Goal: Transaction & Acquisition: Book appointment/travel/reservation

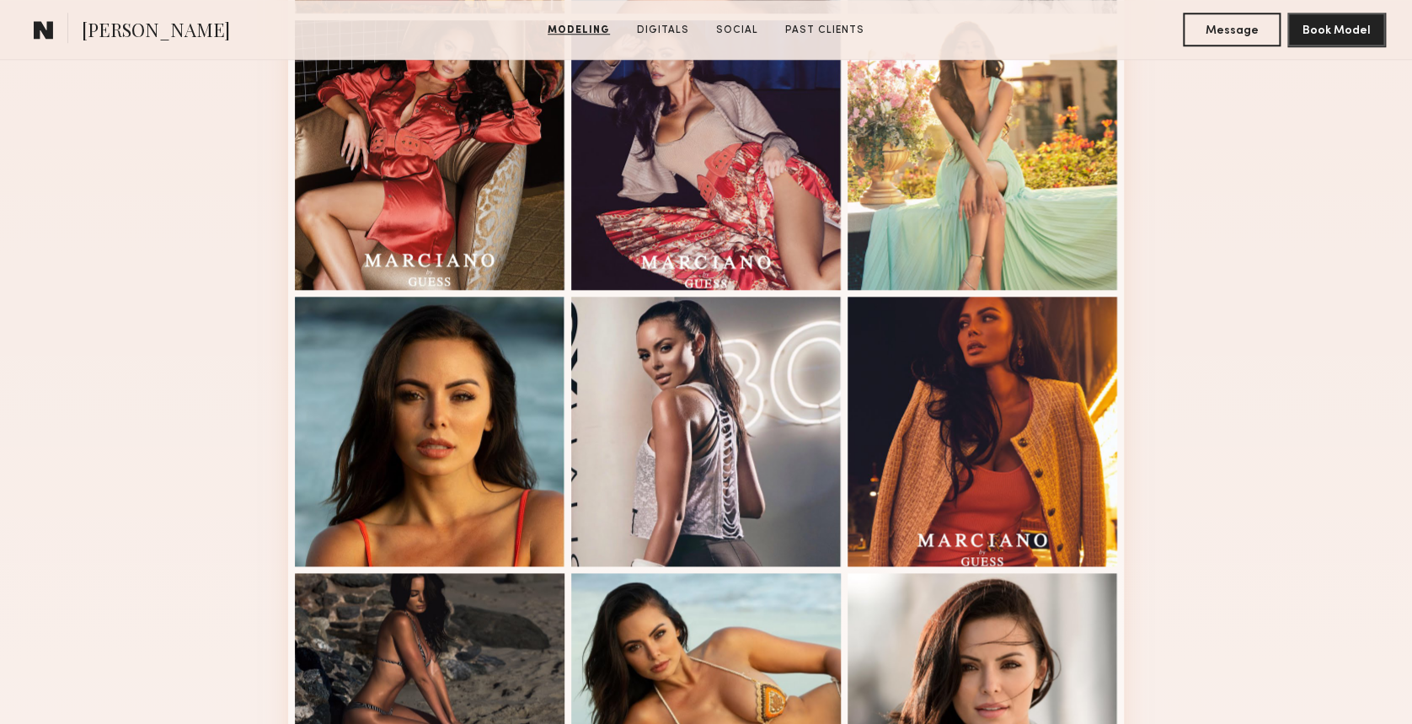
scroll to position [561, 0]
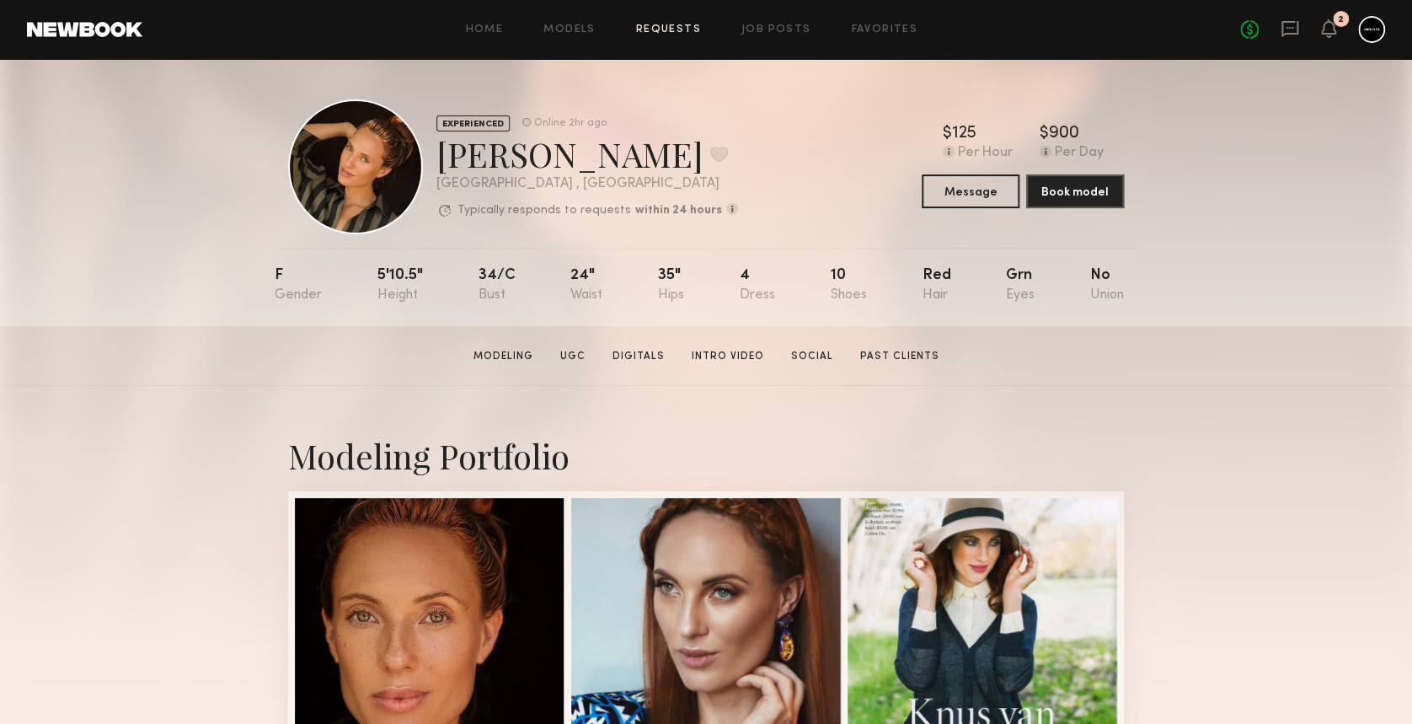
click at [695, 29] on link "Requests" at bounding box center [668, 29] width 65 height 11
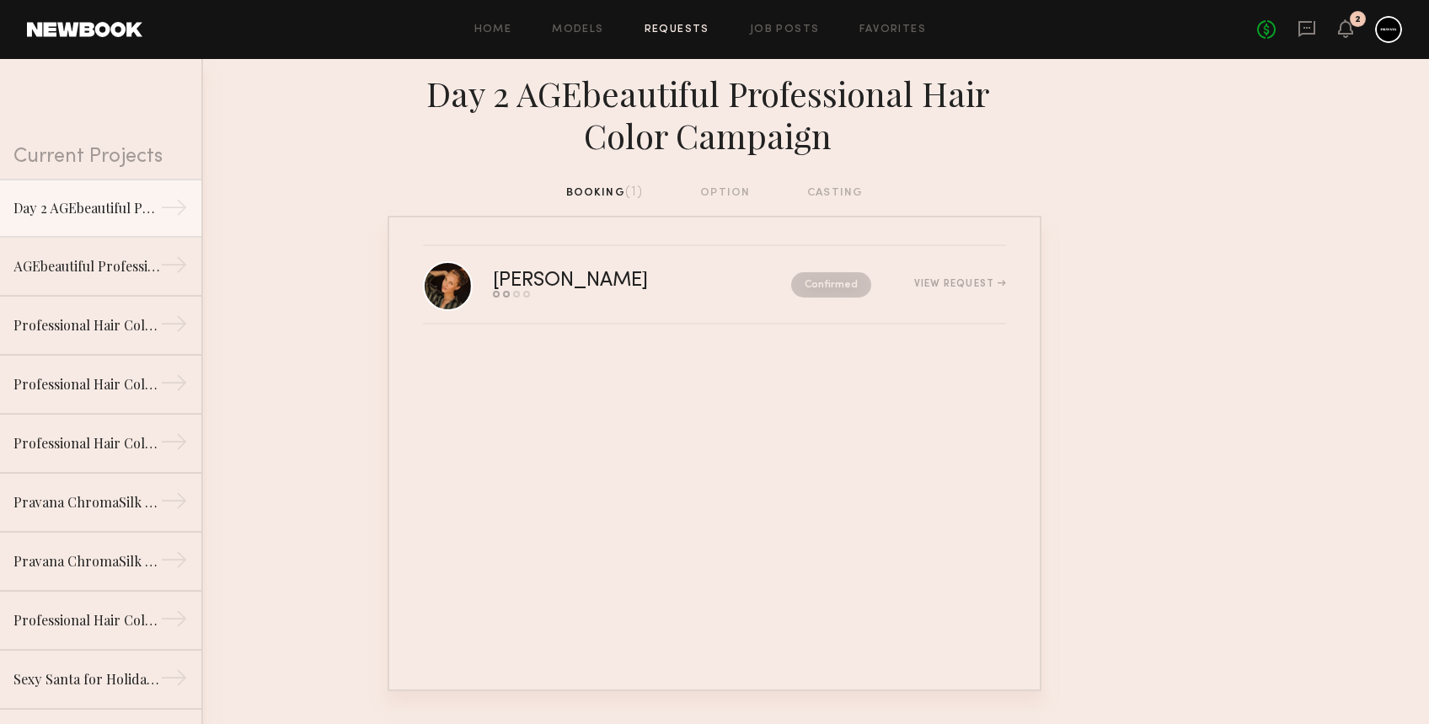
click at [834, 190] on div "booking (1) option casting" at bounding box center [714, 193] width 297 height 19
click at [32, 272] on div "AGEbeautiful Professional Hair Color Campaign Gray Coverage" at bounding box center [86, 265] width 147 height 20
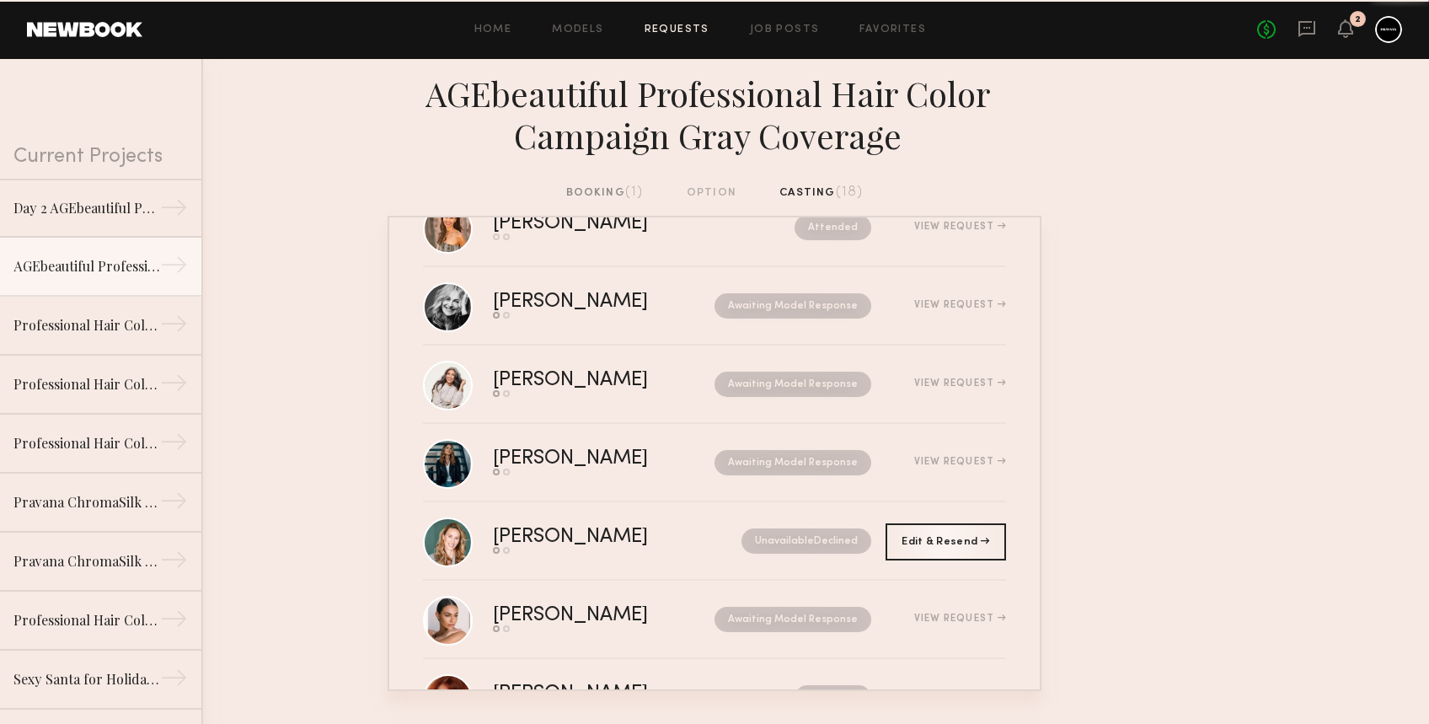
scroll to position [561, 0]
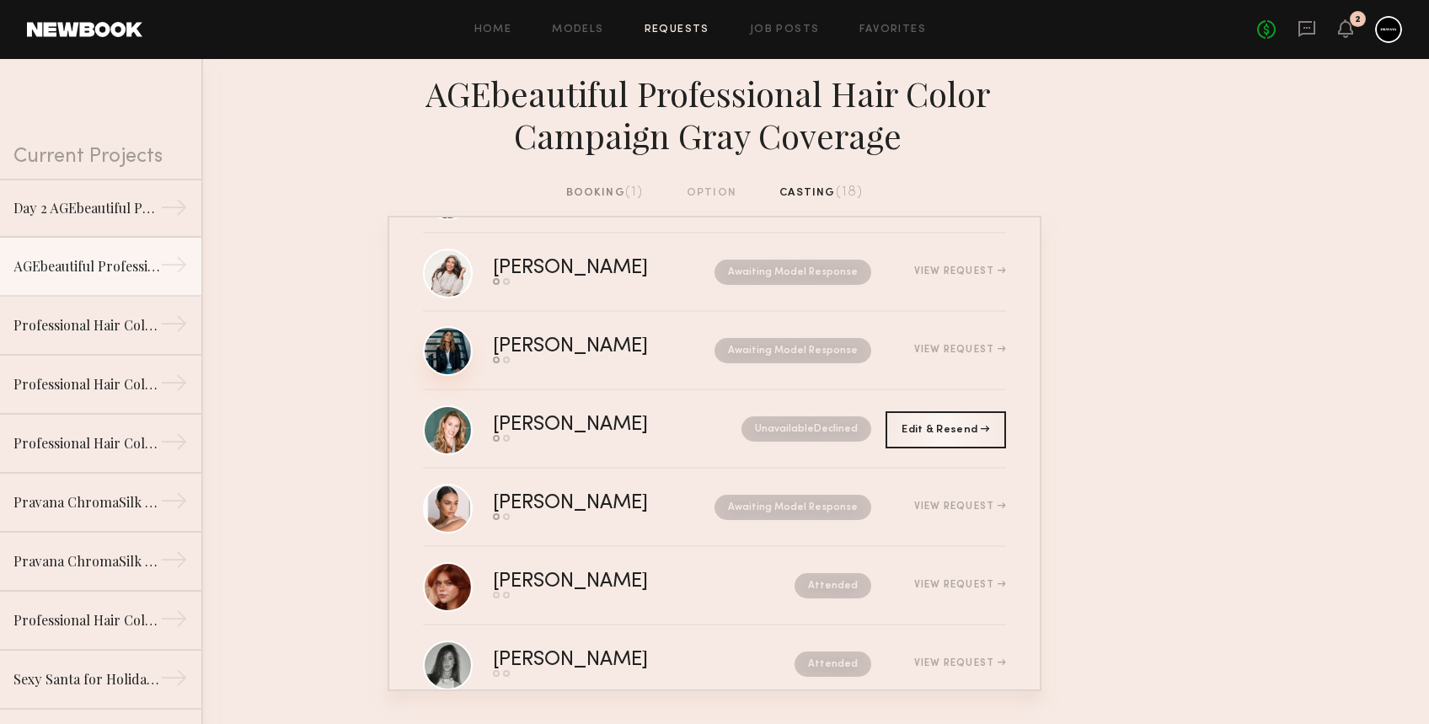
click at [442, 342] on link at bounding box center [448, 351] width 50 height 50
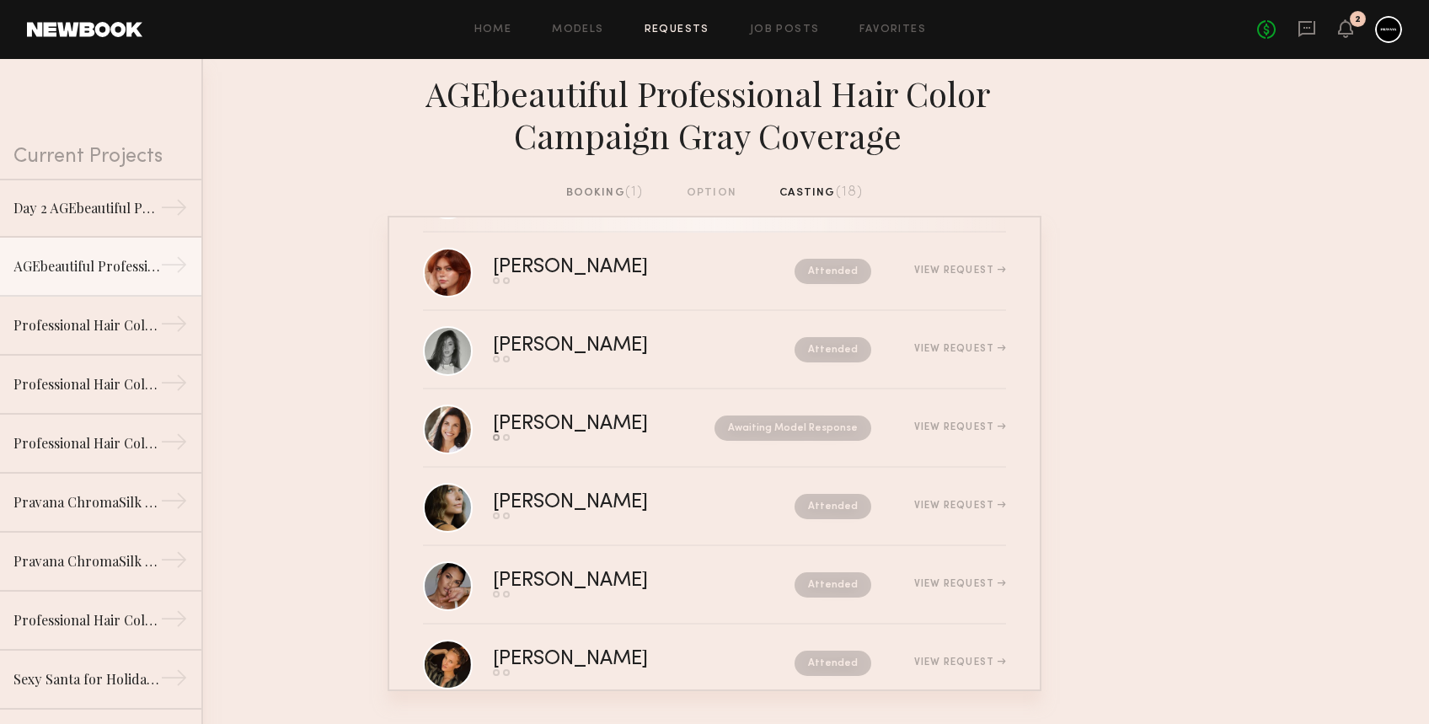
scroll to position [991, 0]
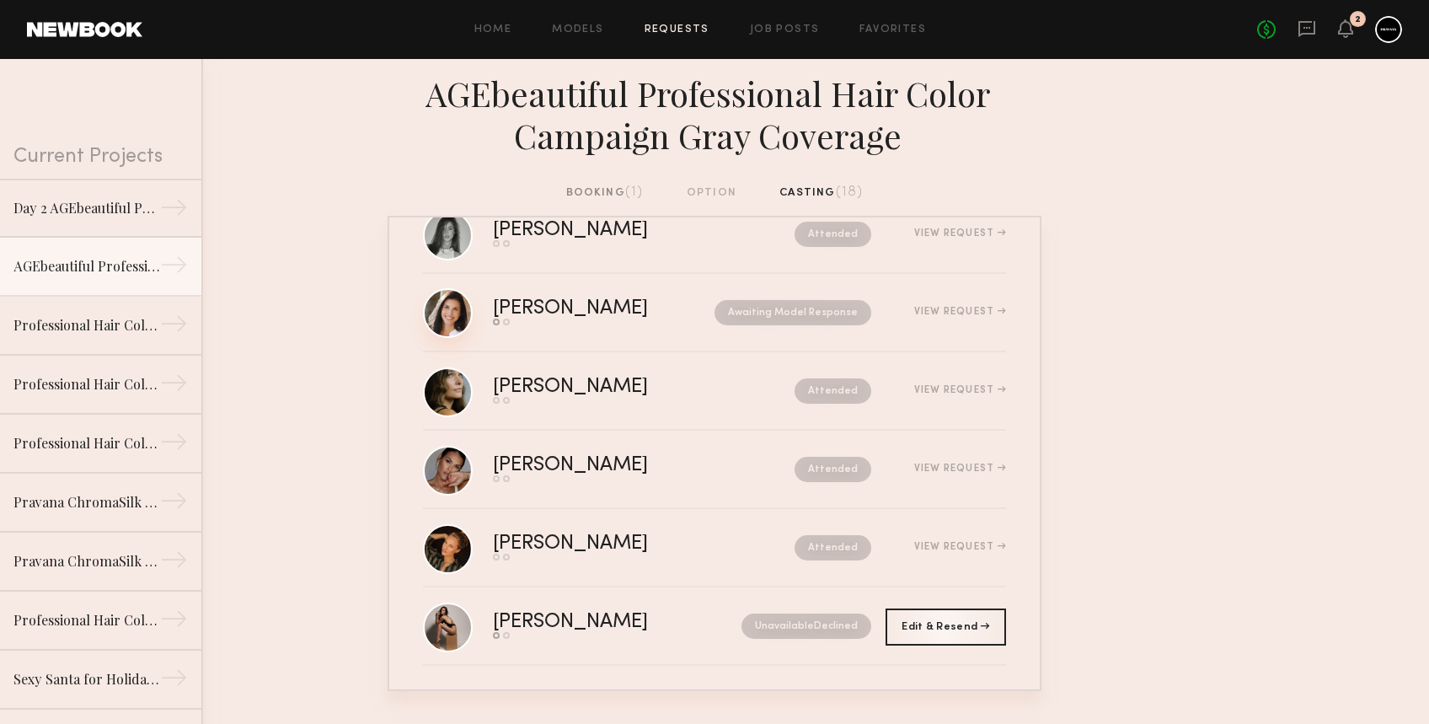
click at [448, 309] on link at bounding box center [448, 313] width 50 height 50
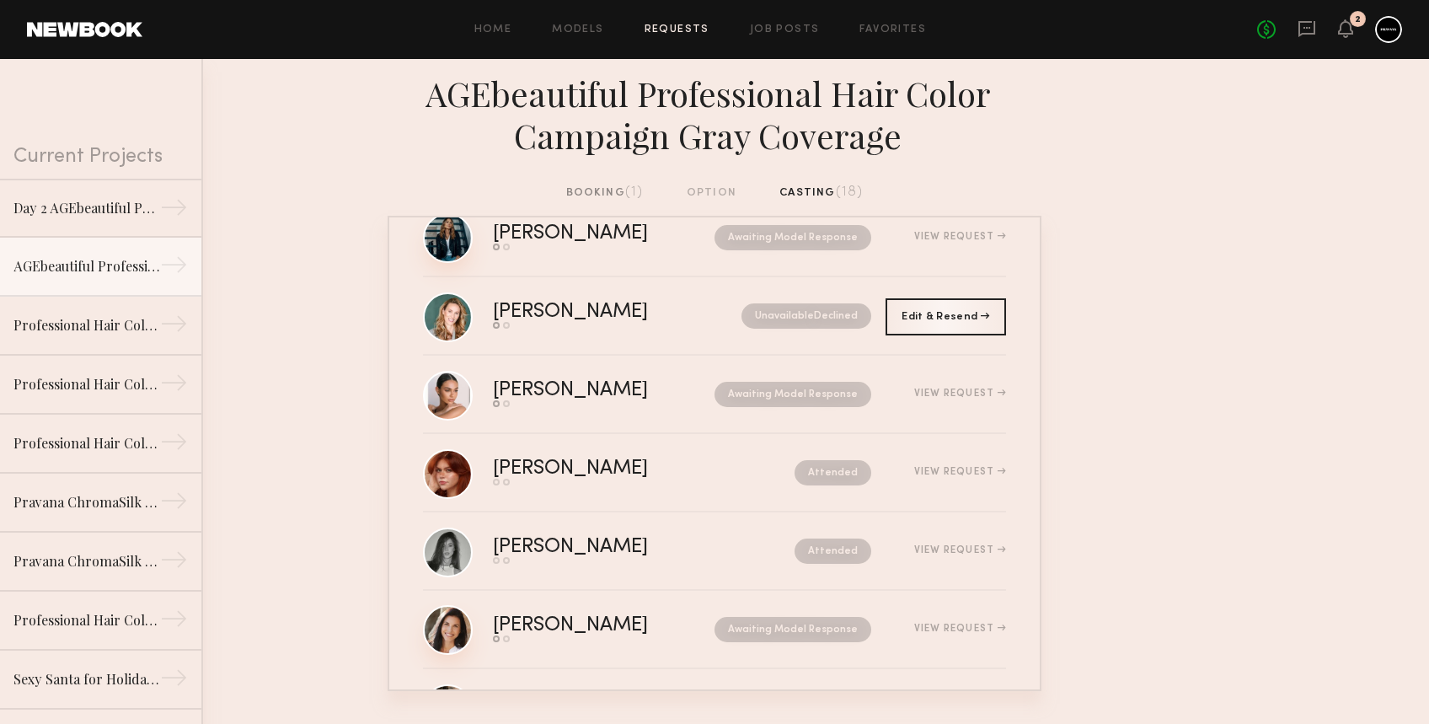
scroll to position [786, 0]
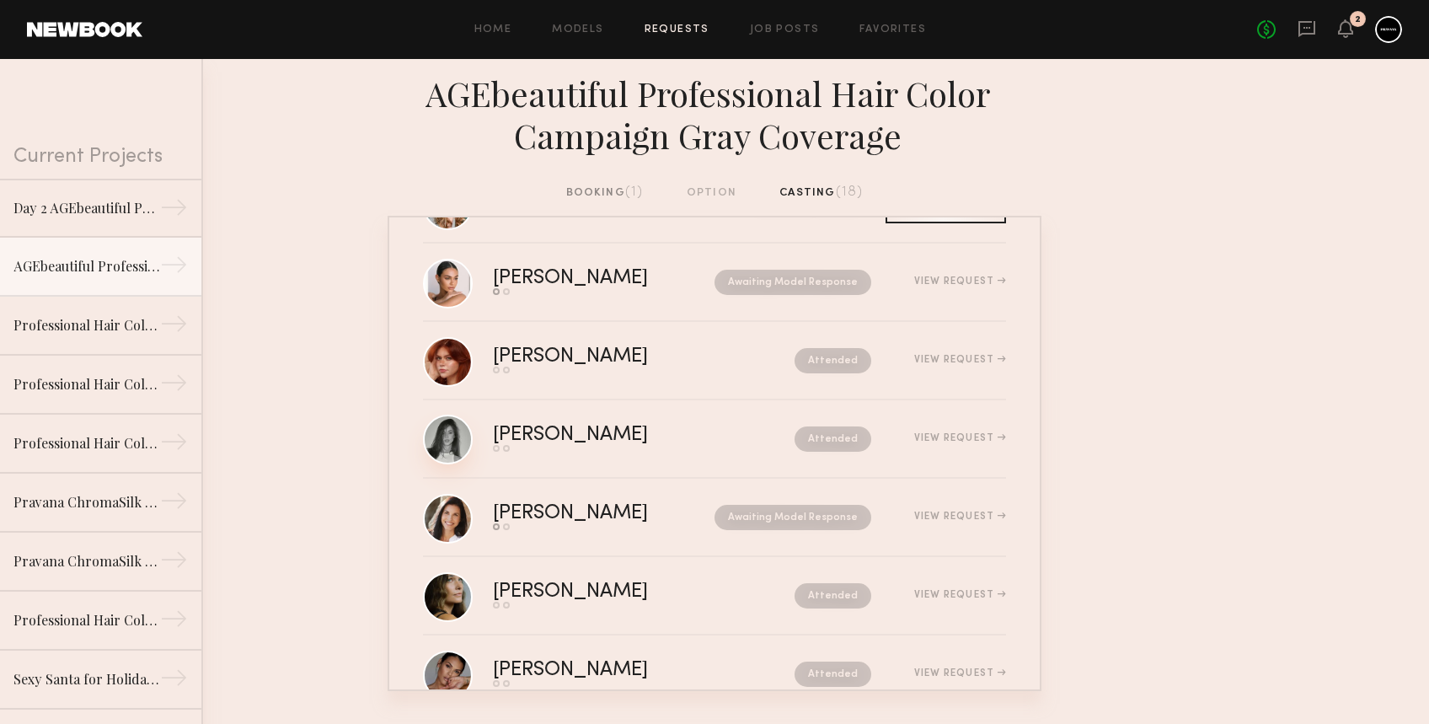
click at [441, 434] on link at bounding box center [448, 440] width 50 height 50
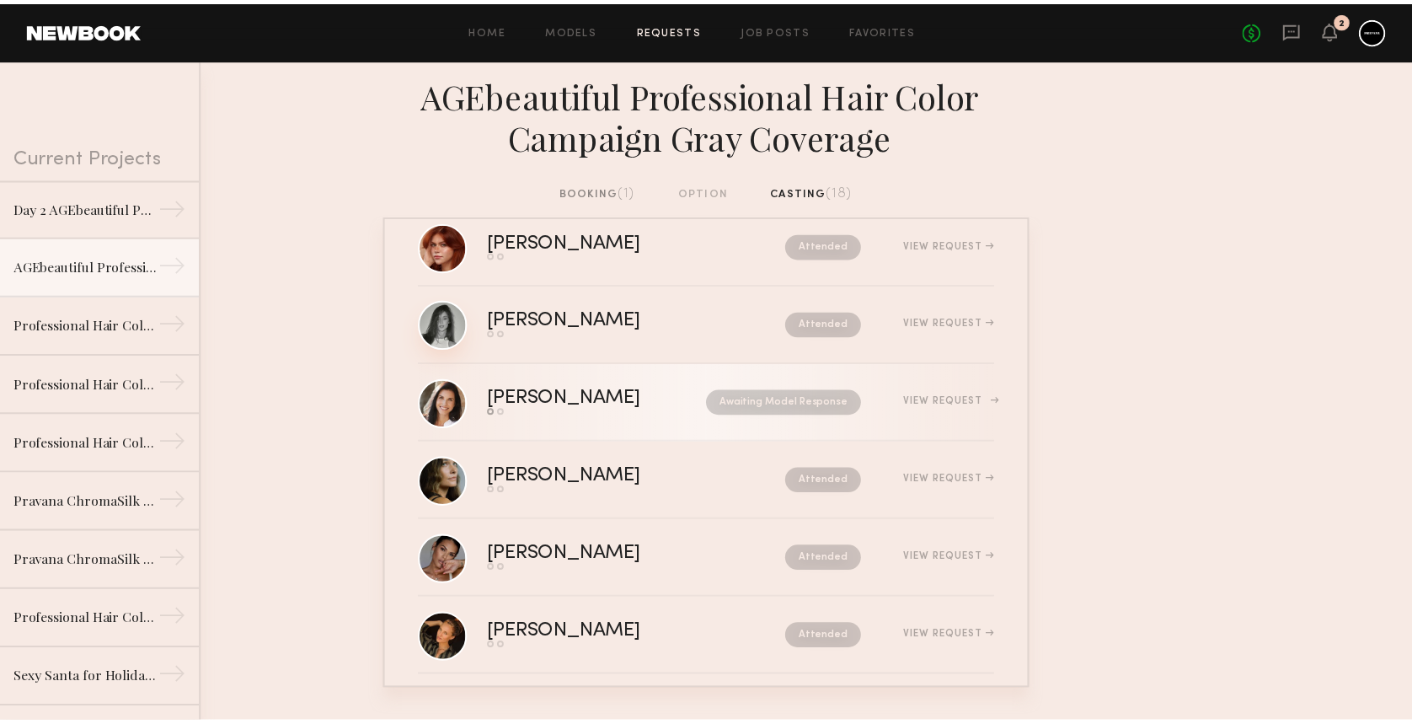
scroll to position [991, 0]
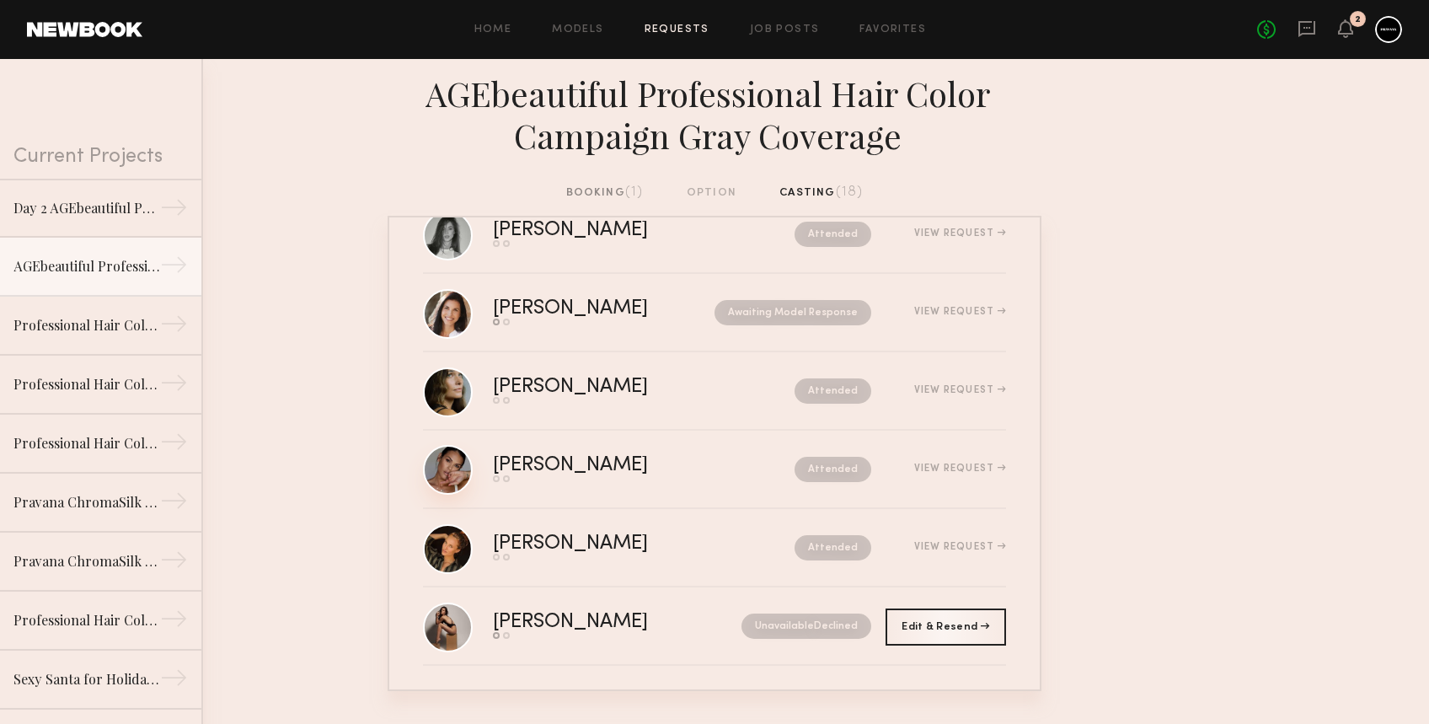
click at [445, 462] on link at bounding box center [448, 470] width 50 height 50
click at [796, 27] on link "Job Posts" at bounding box center [785, 29] width 70 height 11
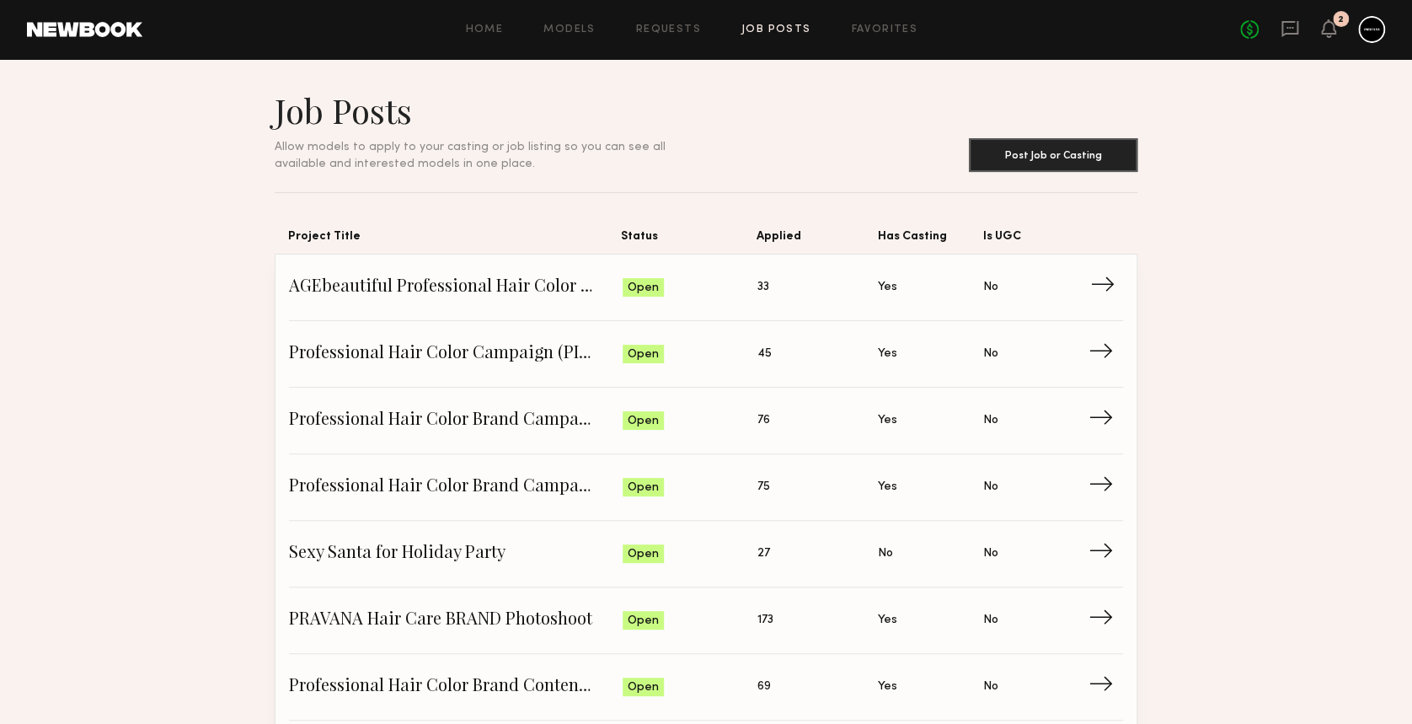
click at [1092, 283] on span "→" at bounding box center [1108, 287] width 35 height 25
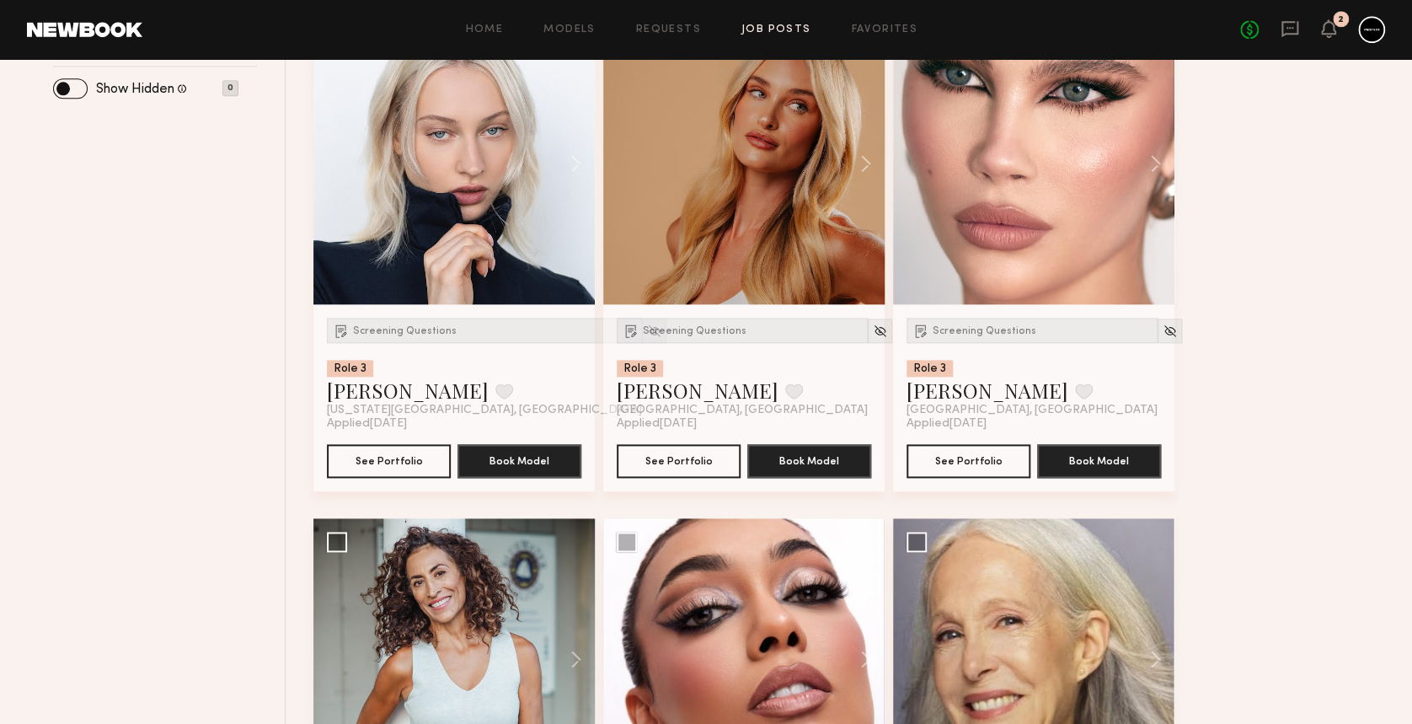
scroll to position [898, 0]
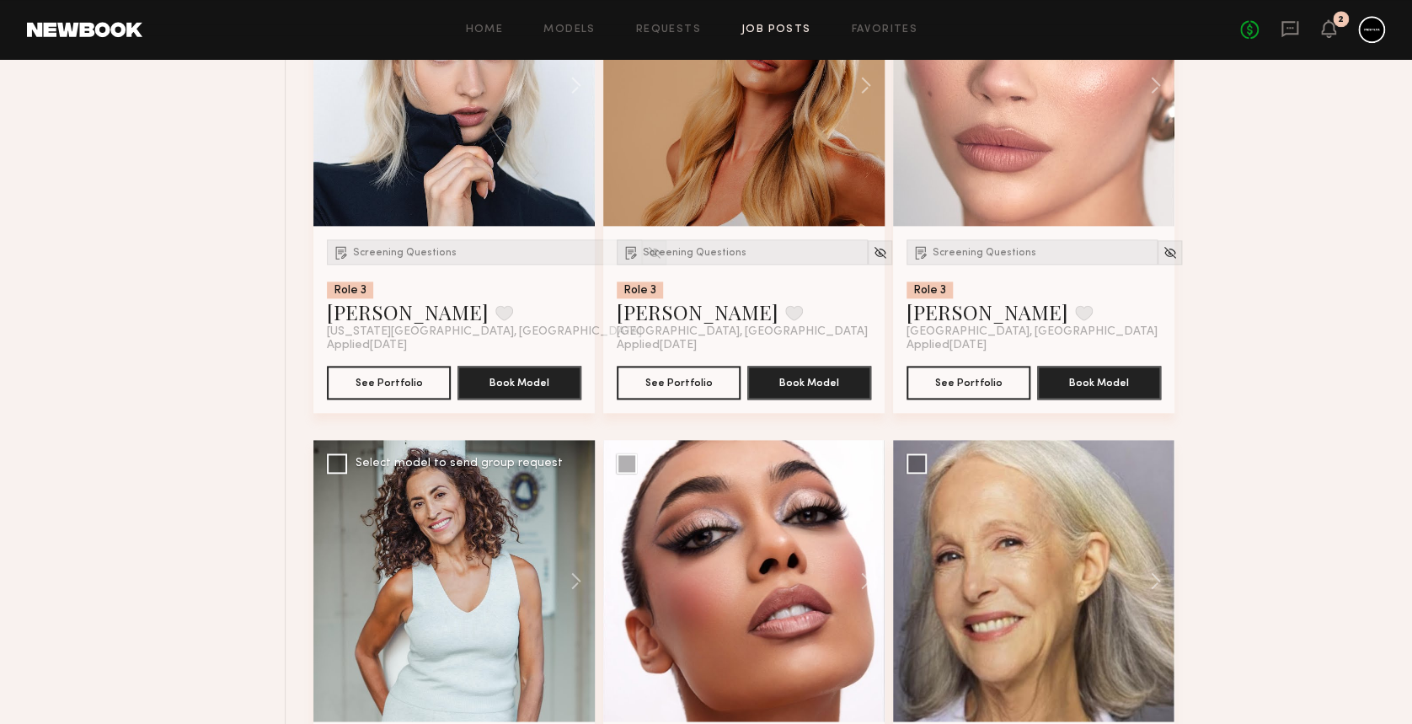
click at [405, 544] on div at bounding box center [454, 580] width 281 height 281
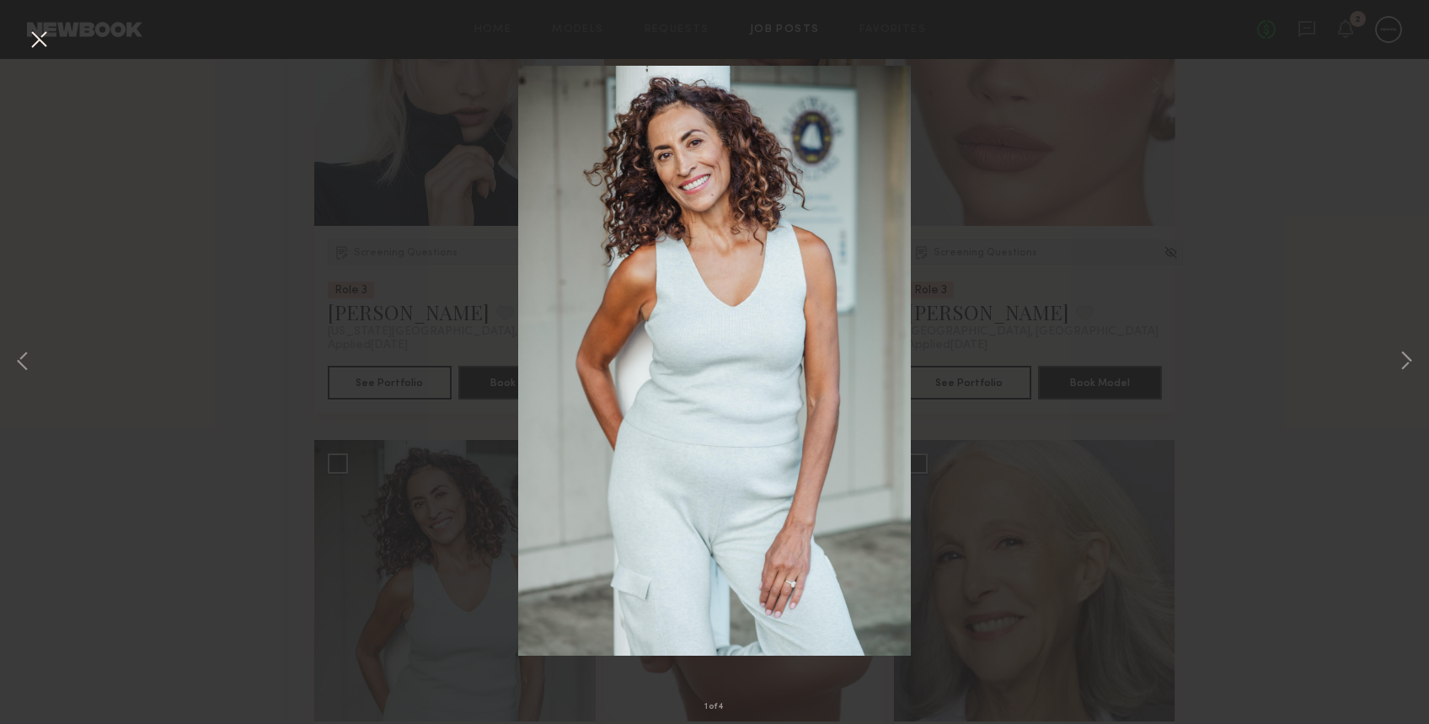
click at [46, 40] on button at bounding box center [38, 40] width 27 height 30
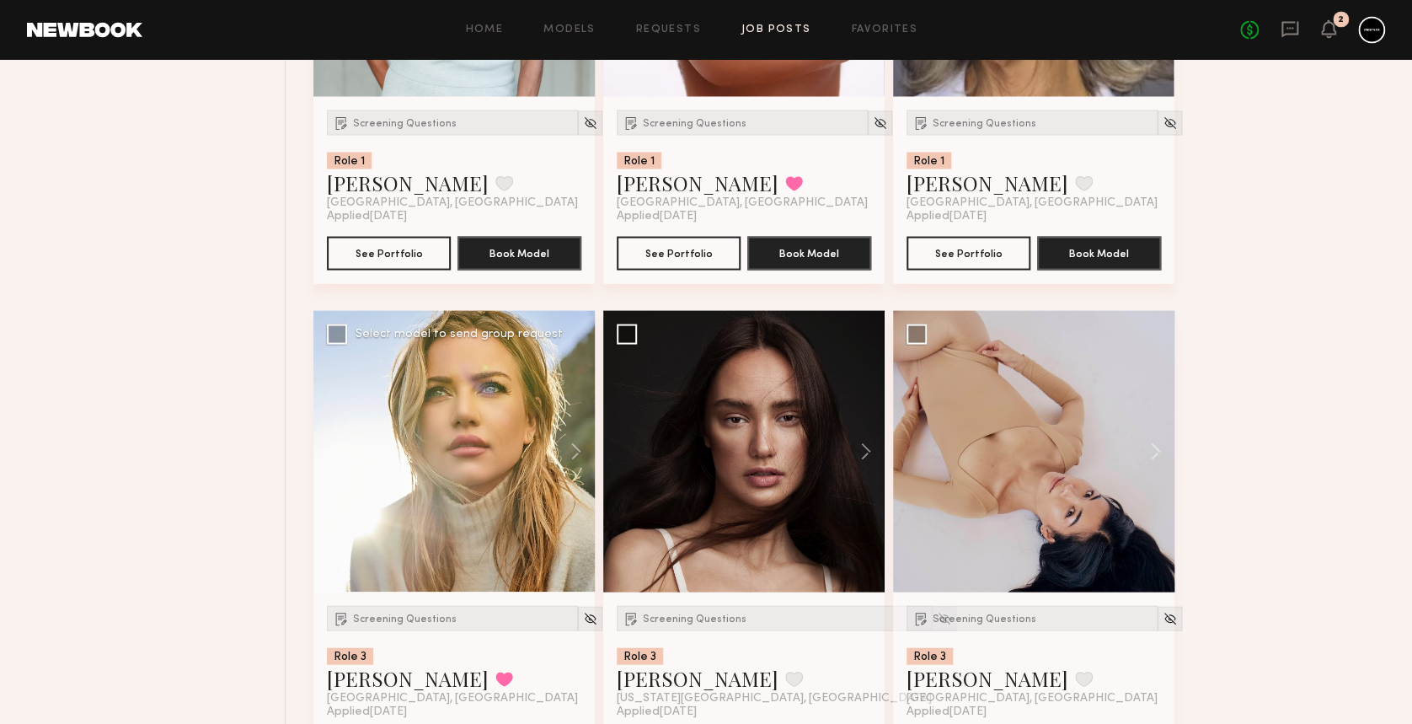
scroll to position [1460, 0]
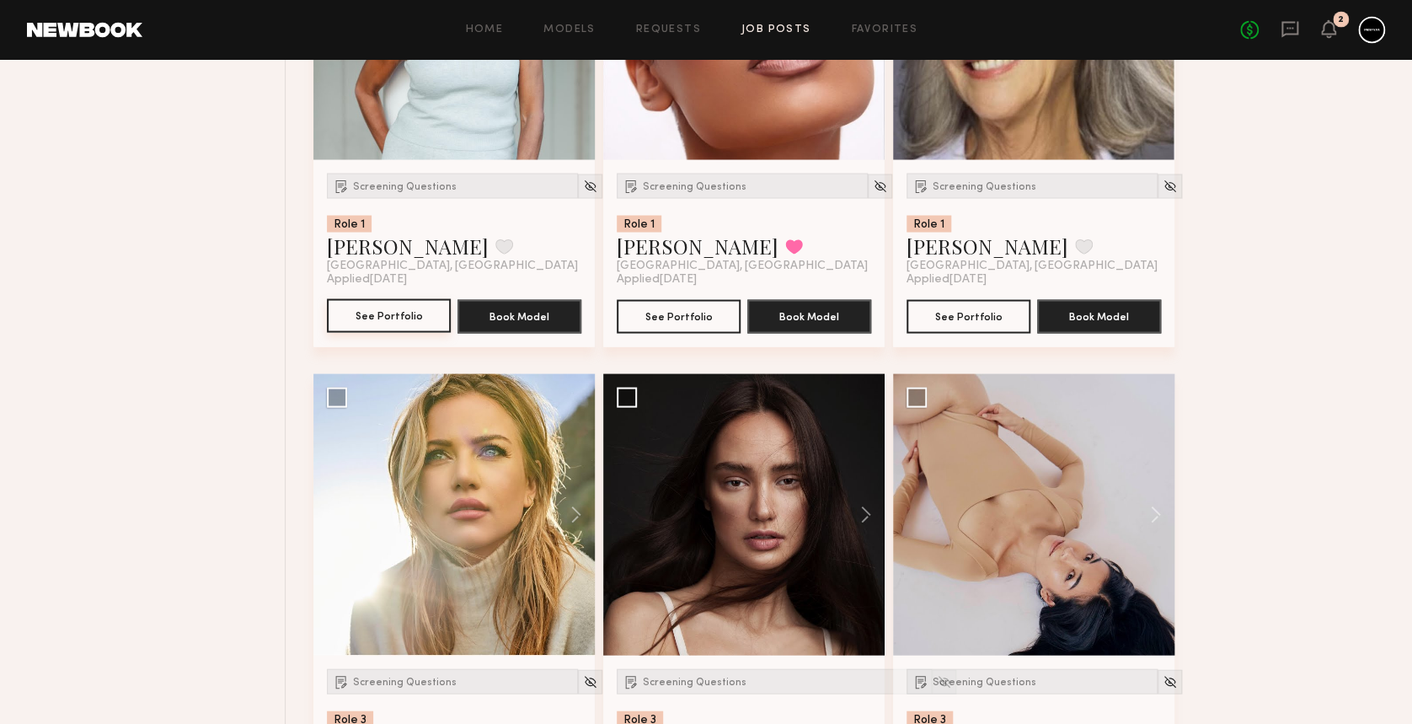
click at [396, 317] on button "See Portfolio" at bounding box center [389, 315] width 124 height 34
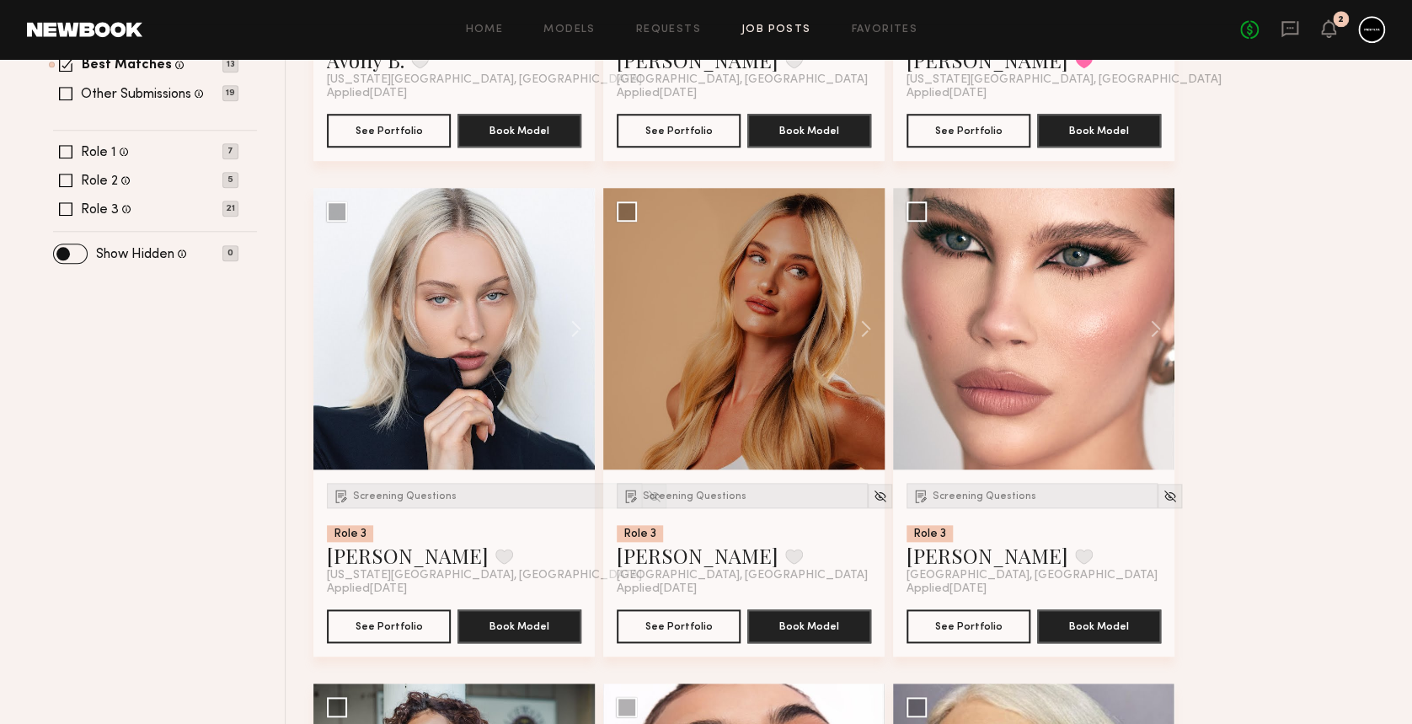
scroll to position [978, 0]
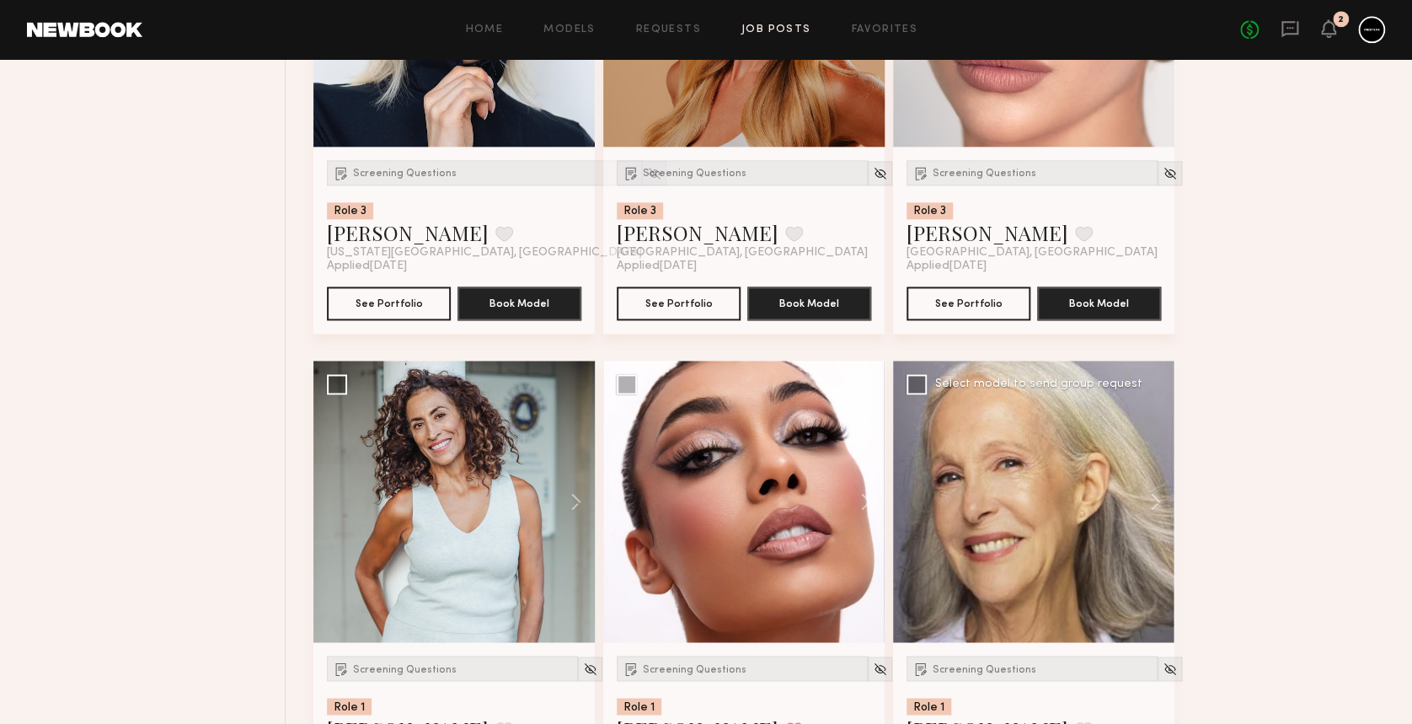
click at [1019, 485] on div at bounding box center [1033, 501] width 281 height 281
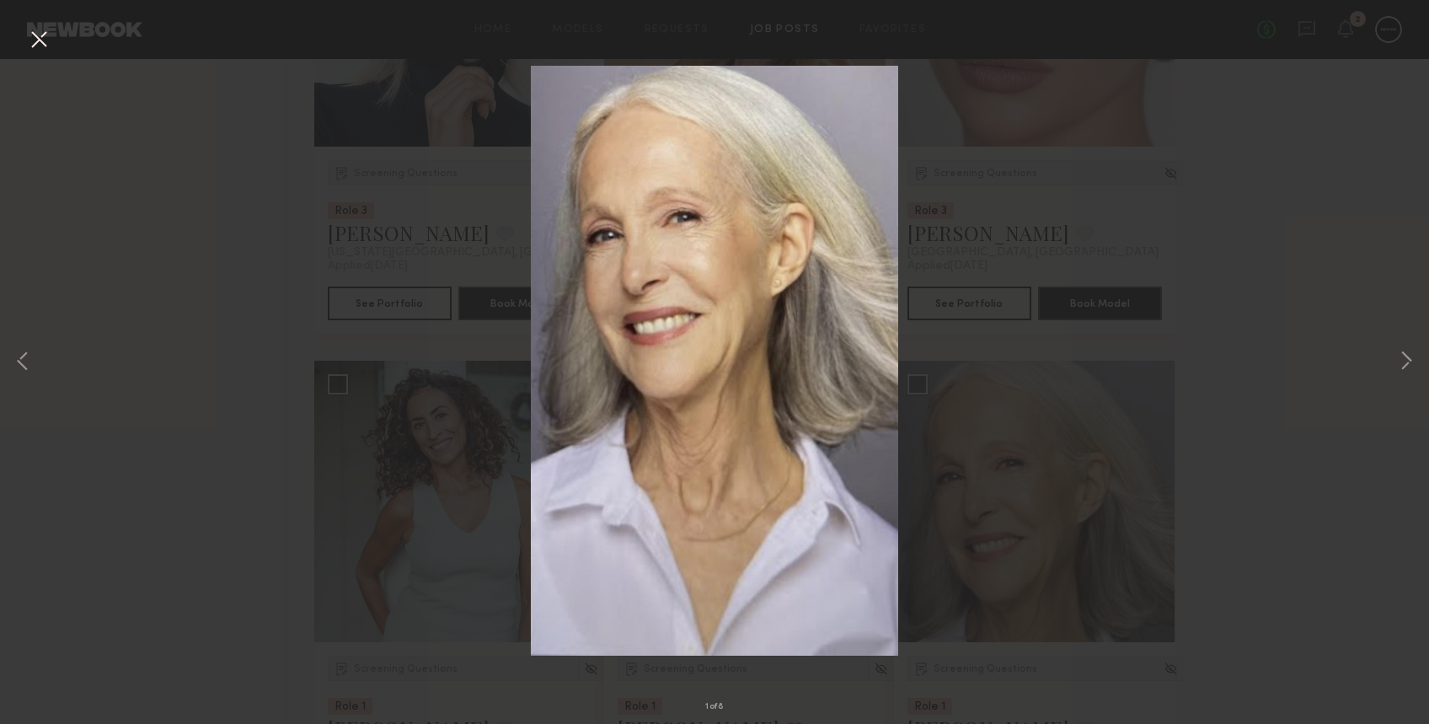
click at [39, 39] on button at bounding box center [38, 40] width 27 height 30
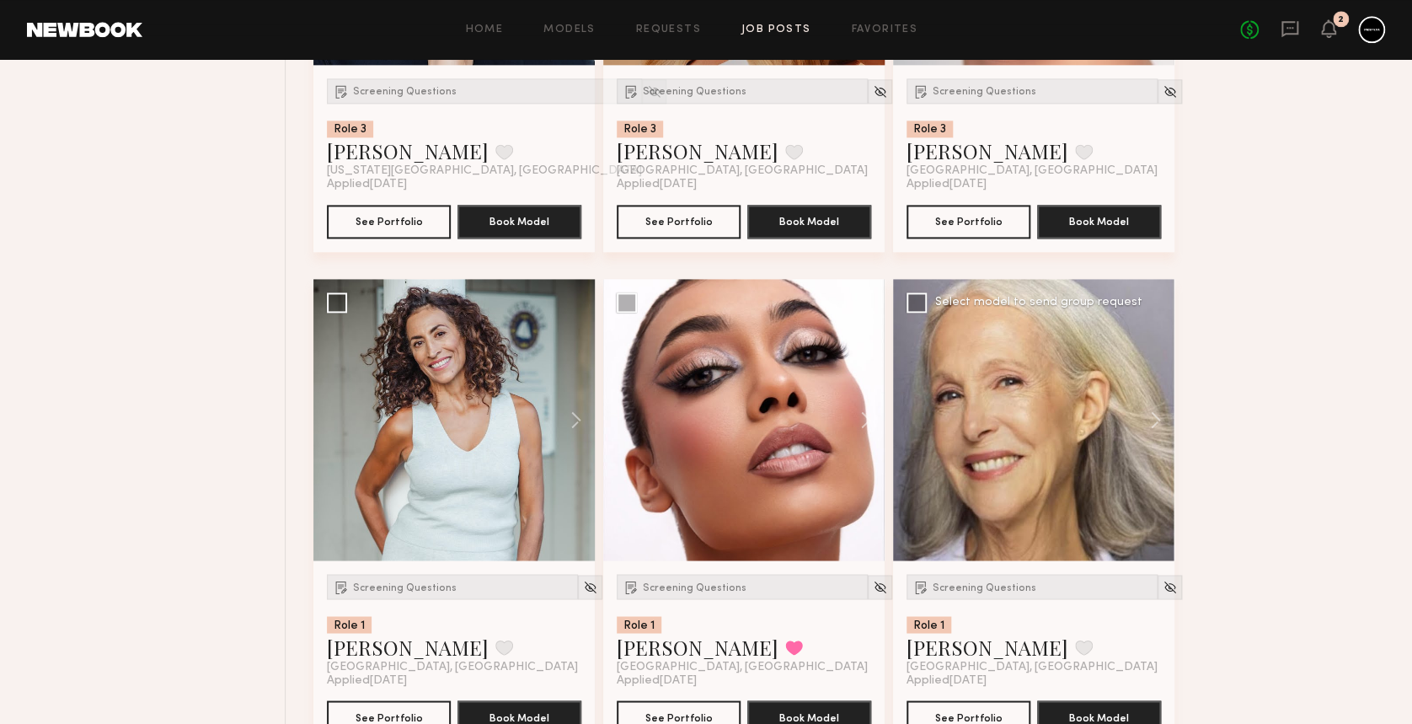
scroll to position [1090, 0]
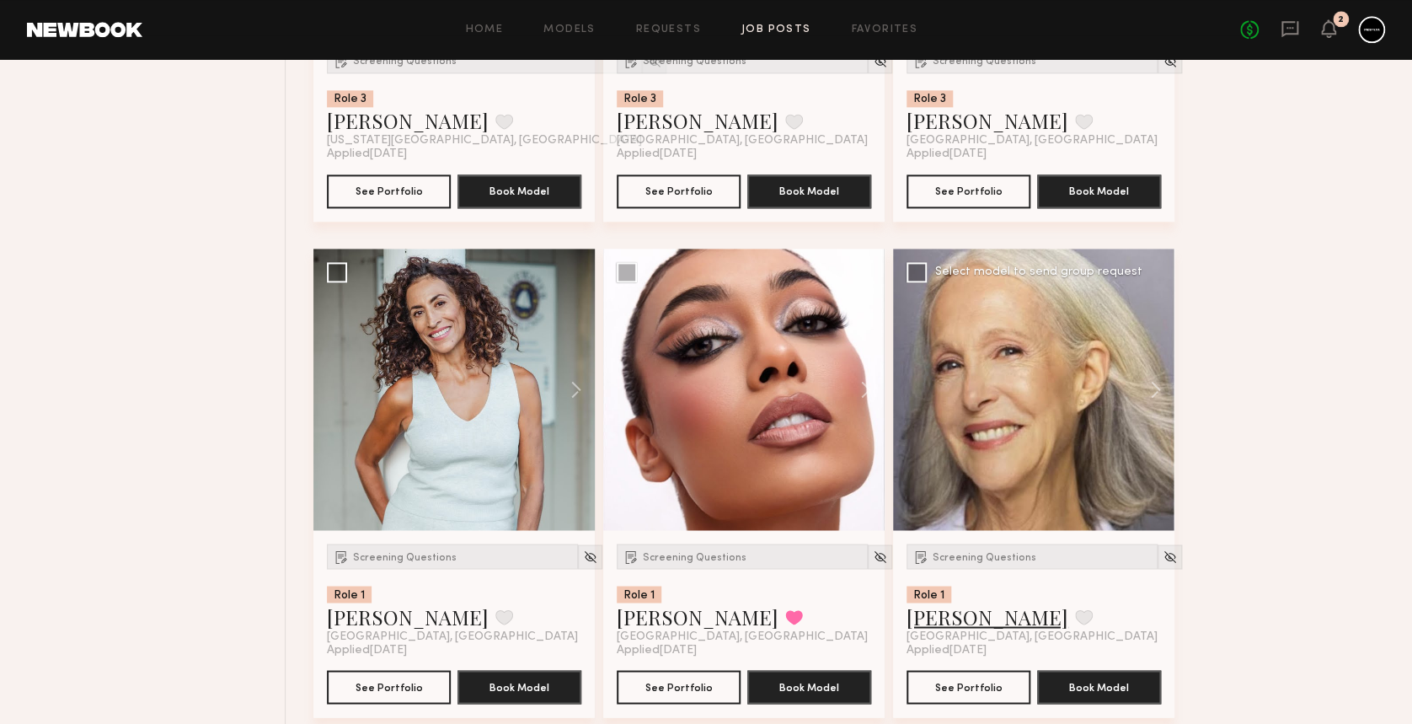
click at [947, 620] on link "[PERSON_NAME]" at bounding box center [988, 616] width 162 height 27
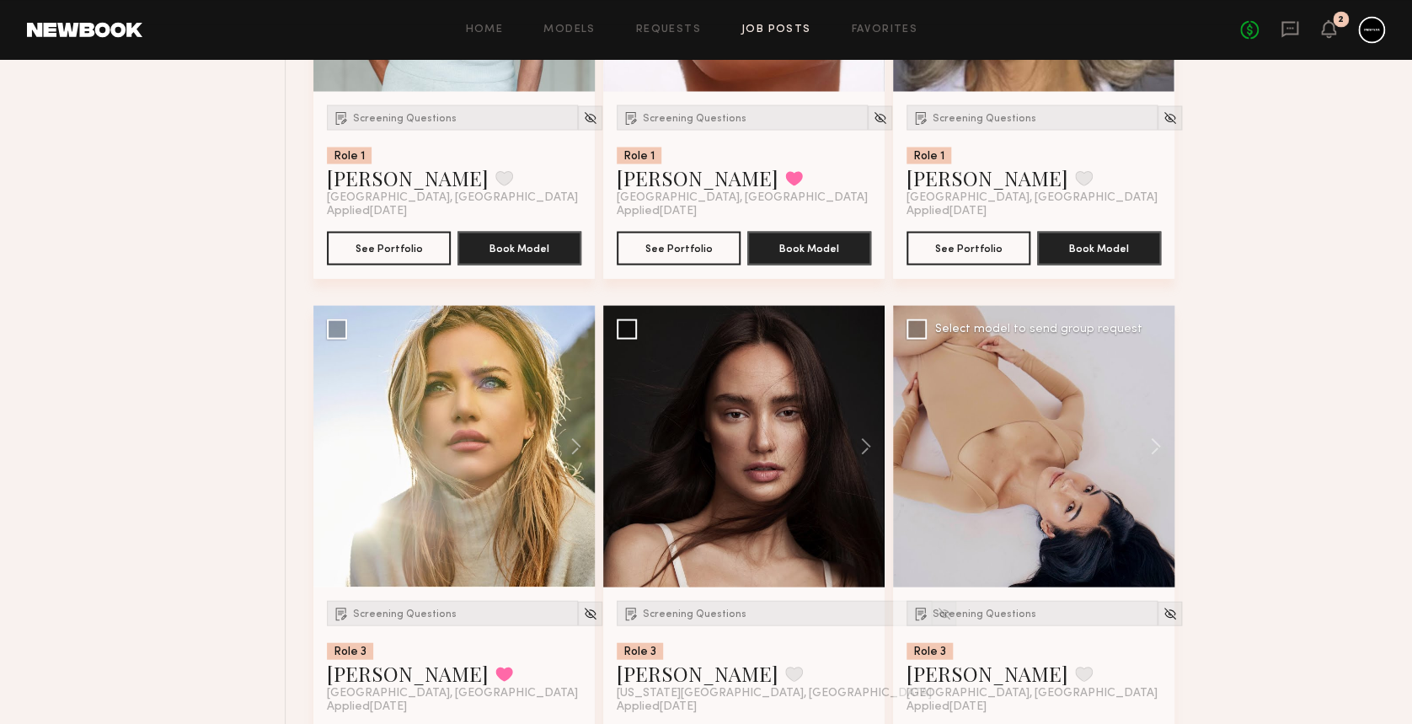
scroll to position [1539, 0]
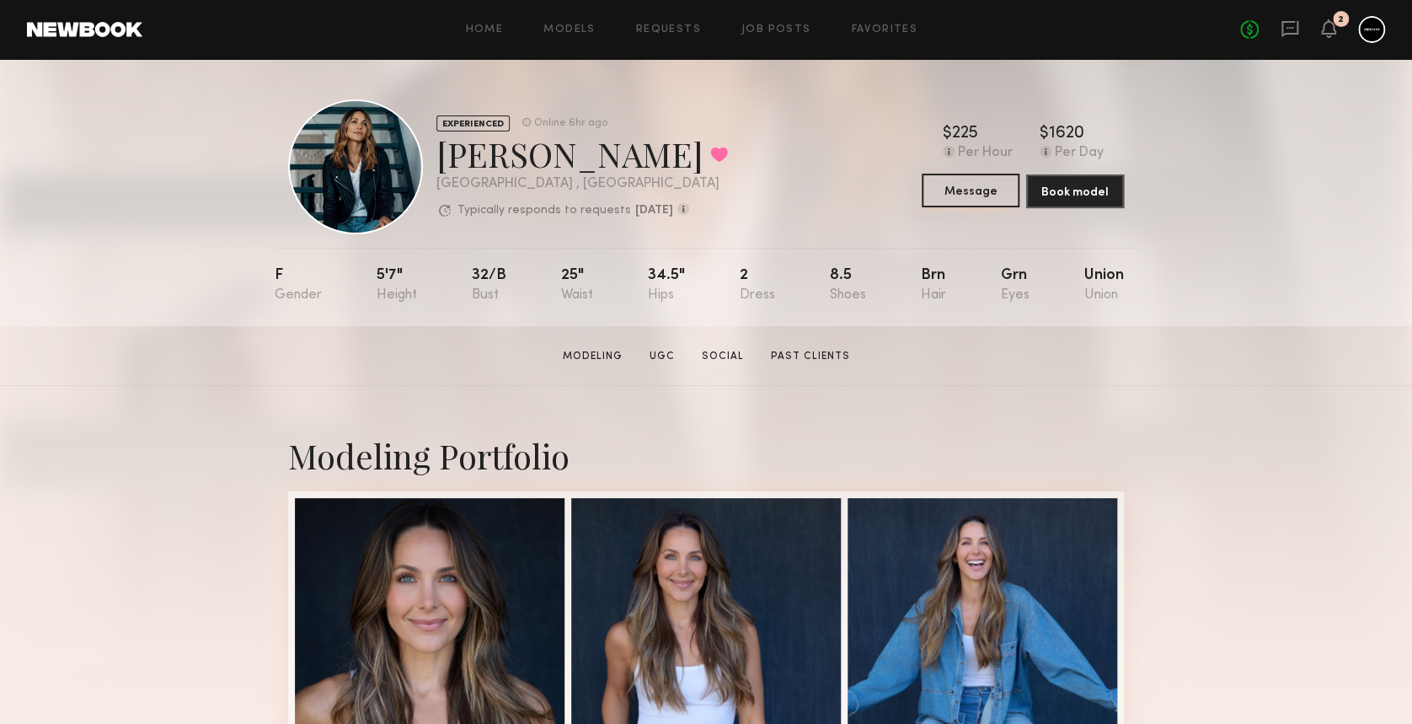
click at [971, 203] on button "Message" at bounding box center [971, 191] width 98 height 34
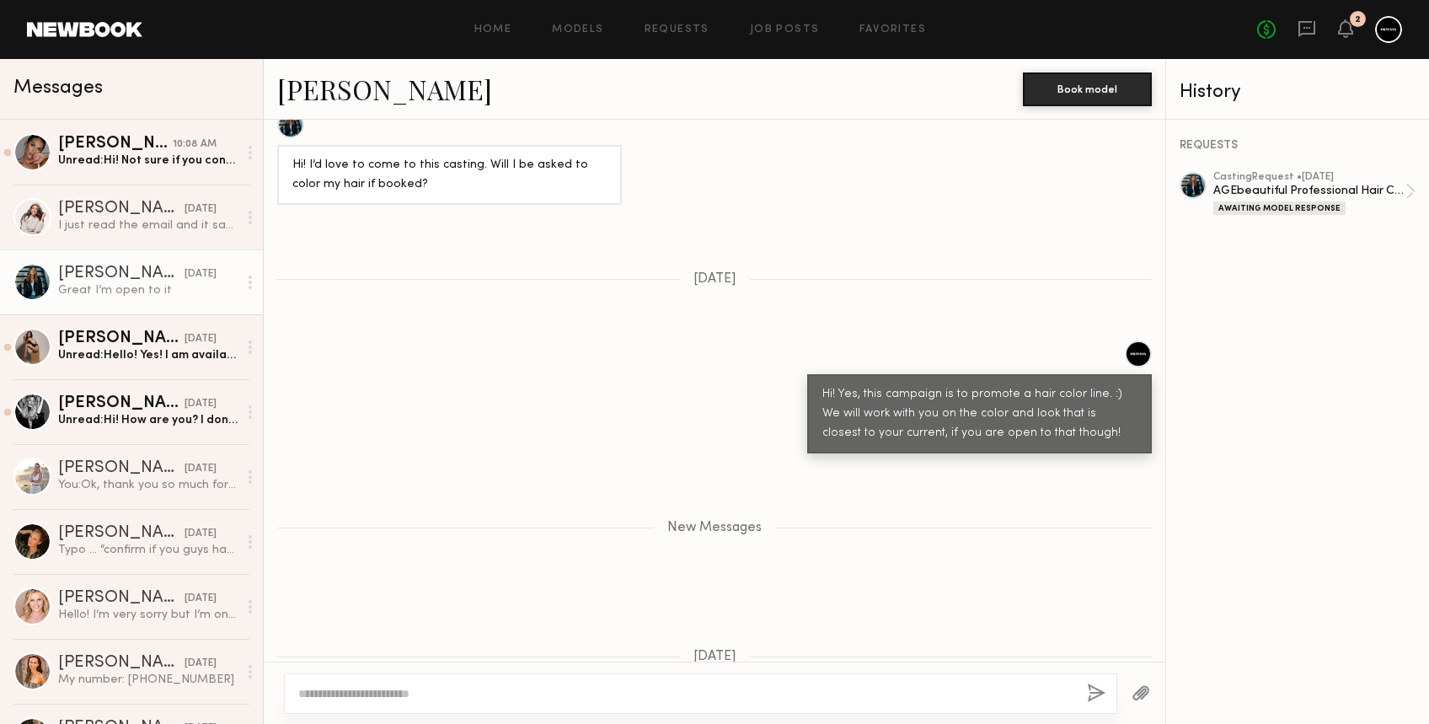
scroll to position [628, 0]
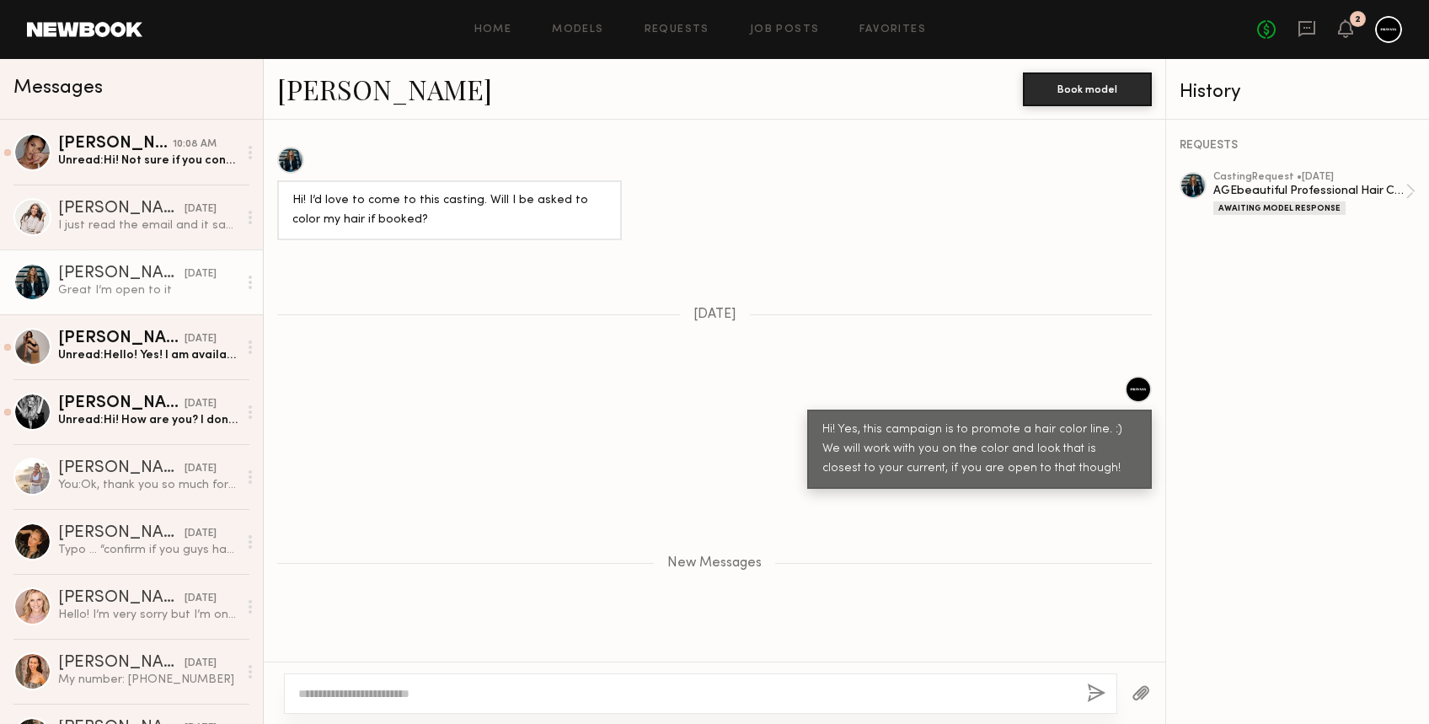
click at [321, 89] on link "Alicia H." at bounding box center [384, 89] width 215 height 36
click at [113, 408] on div "Carla R." at bounding box center [121, 403] width 126 height 17
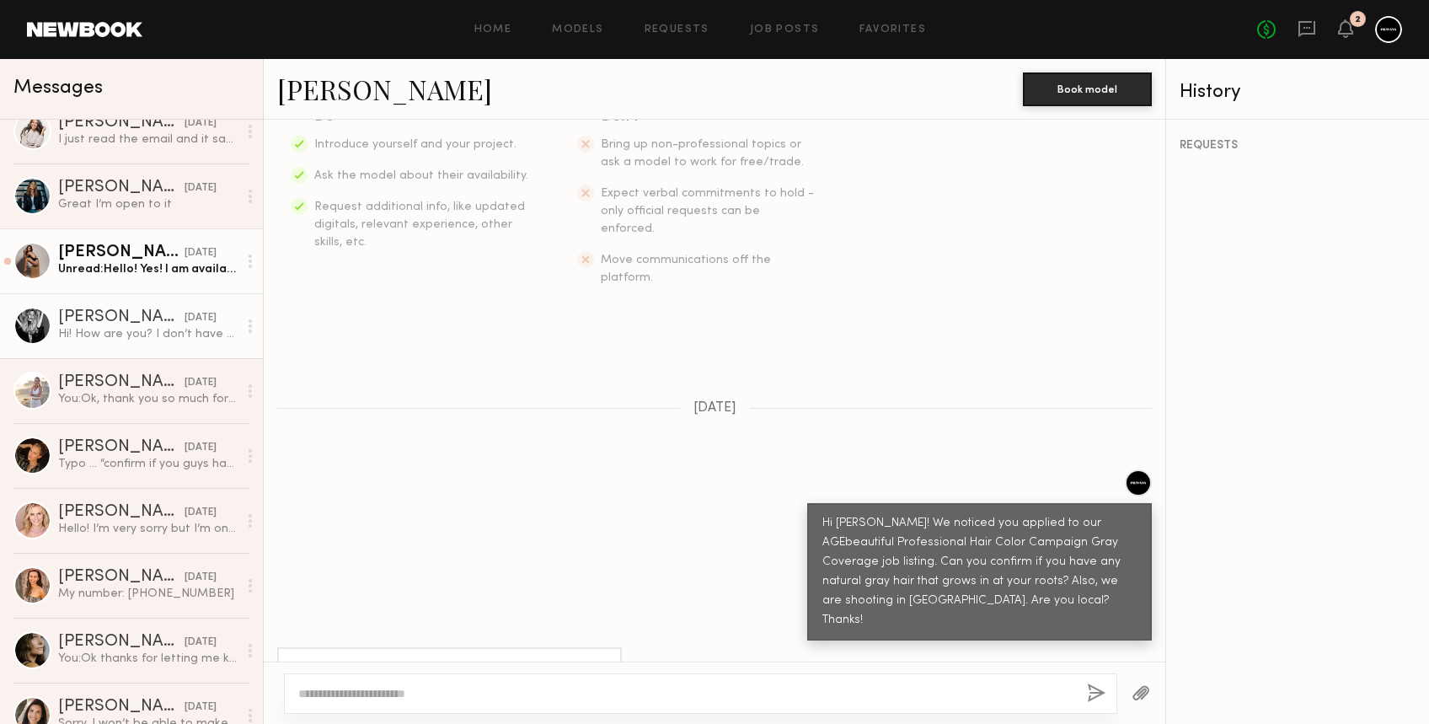
scroll to position [198, 0]
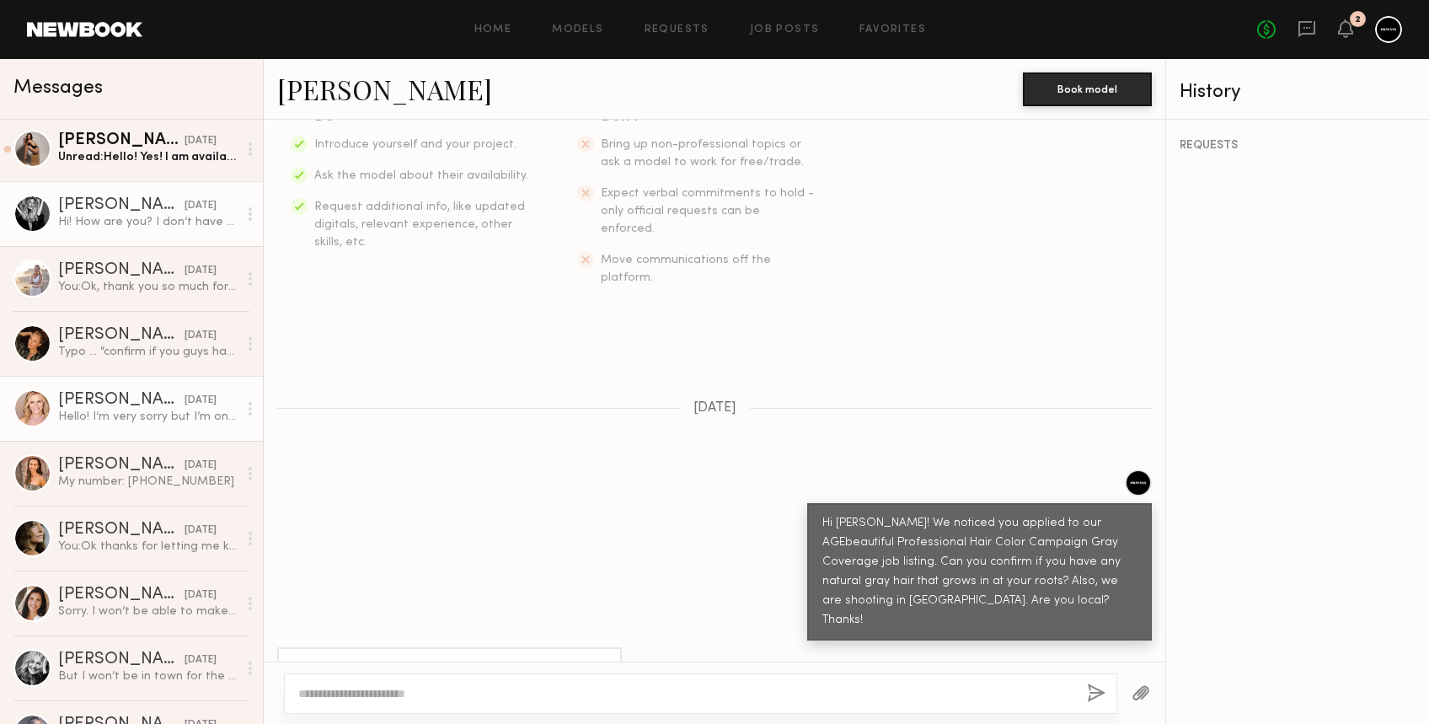
click at [39, 400] on div at bounding box center [32, 408] width 38 height 38
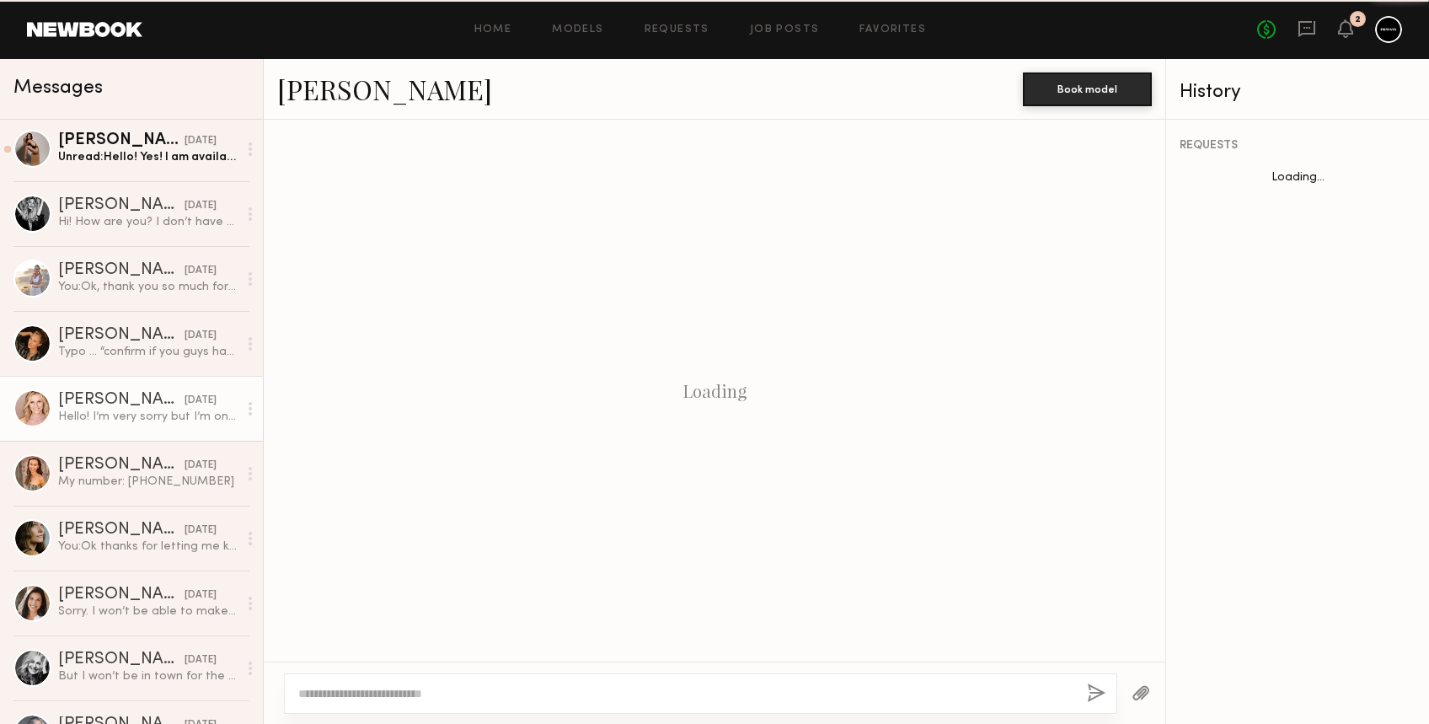
scroll to position [305, 0]
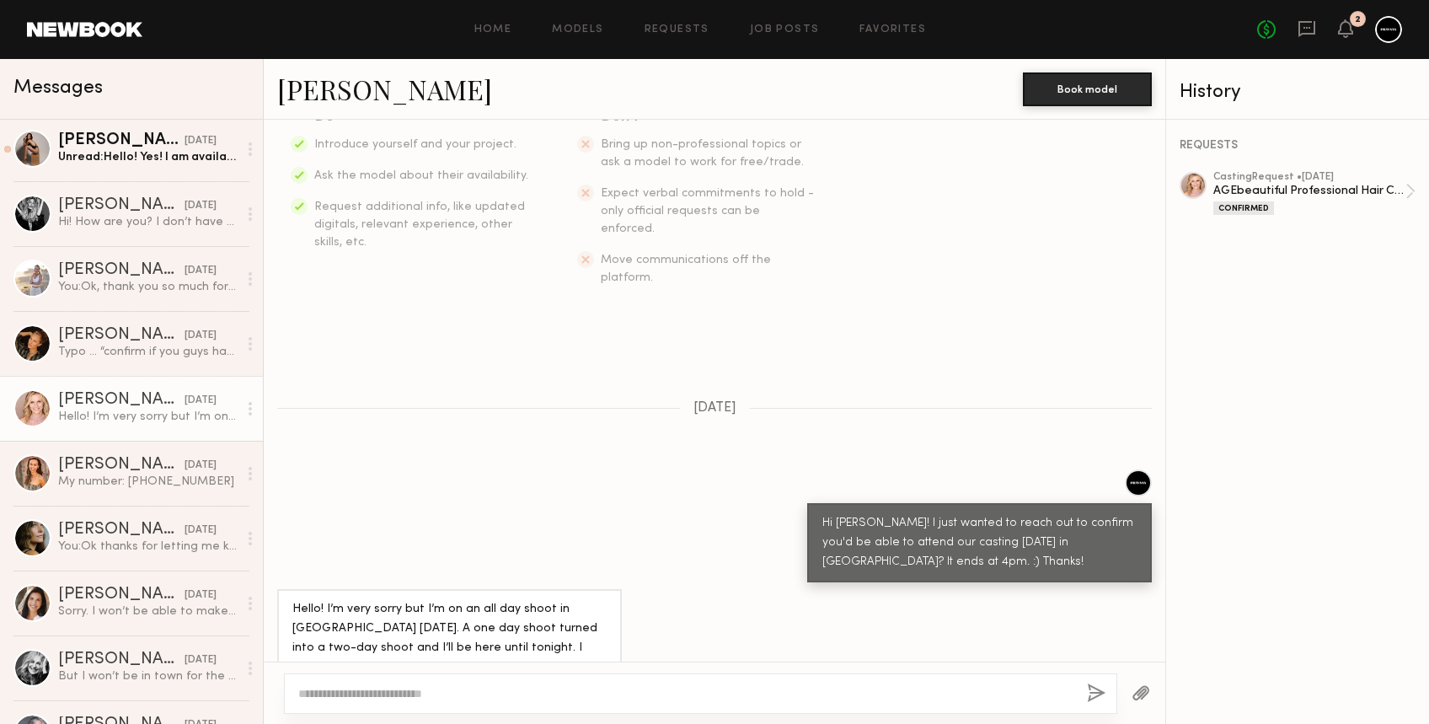
click at [304, 94] on link "Alexandra K." at bounding box center [384, 89] width 215 height 36
click at [367, 94] on link "Alexandra K." at bounding box center [384, 89] width 215 height 36
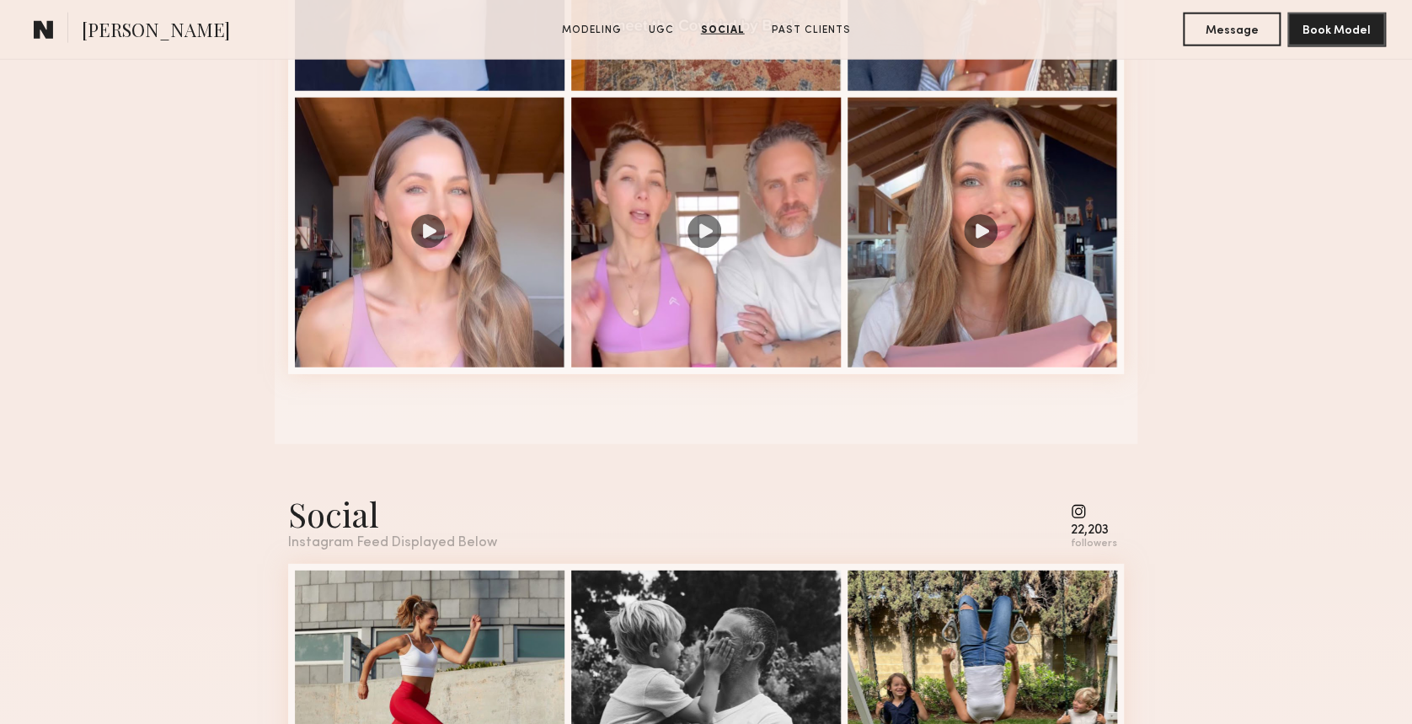
scroll to position [1910, 0]
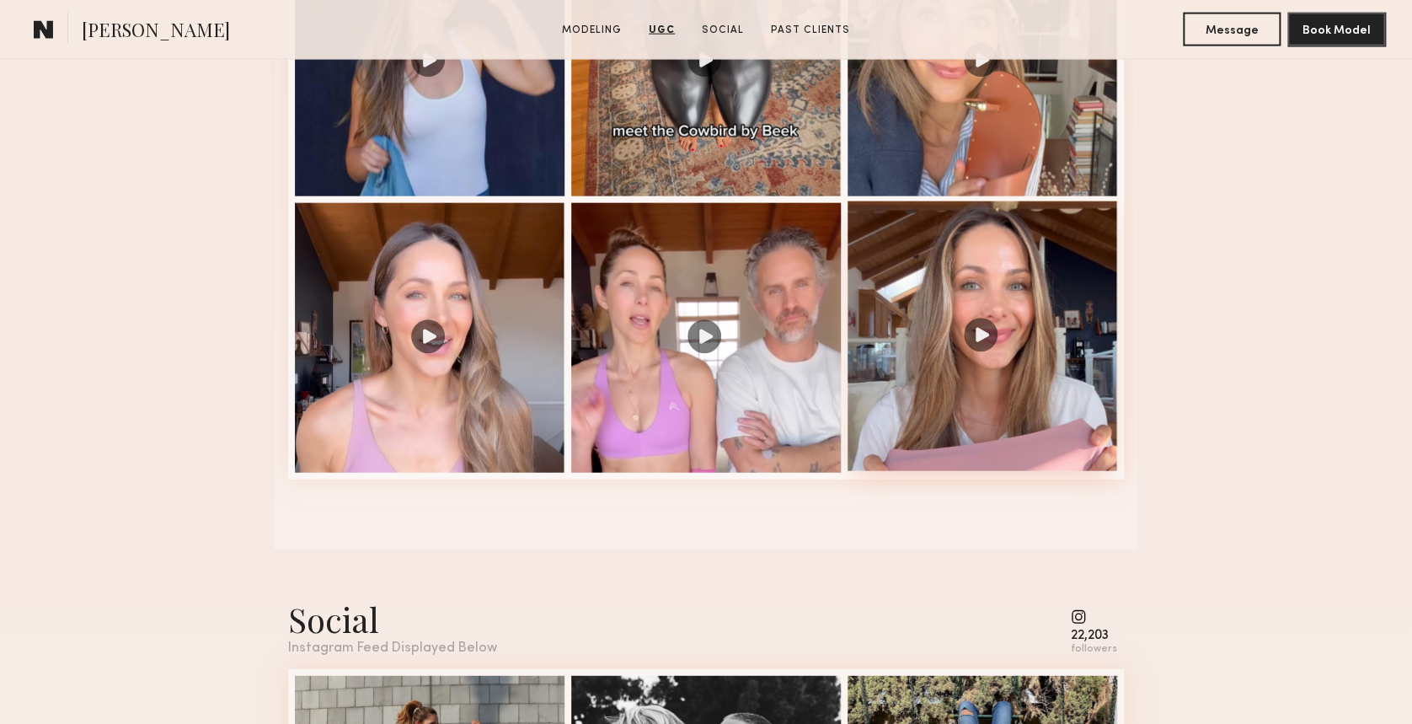
click at [981, 346] on div at bounding box center [983, 336] width 270 height 270
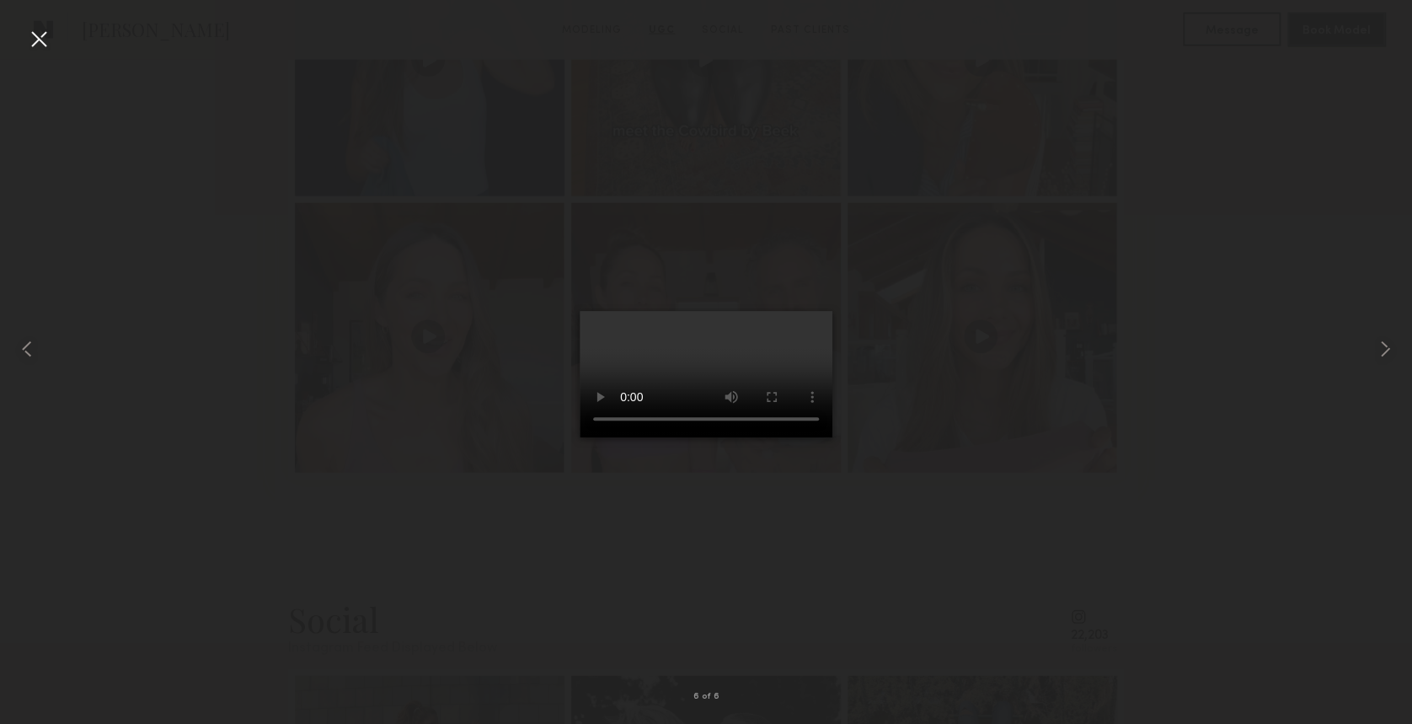
click at [46, 40] on div at bounding box center [38, 38] width 27 height 27
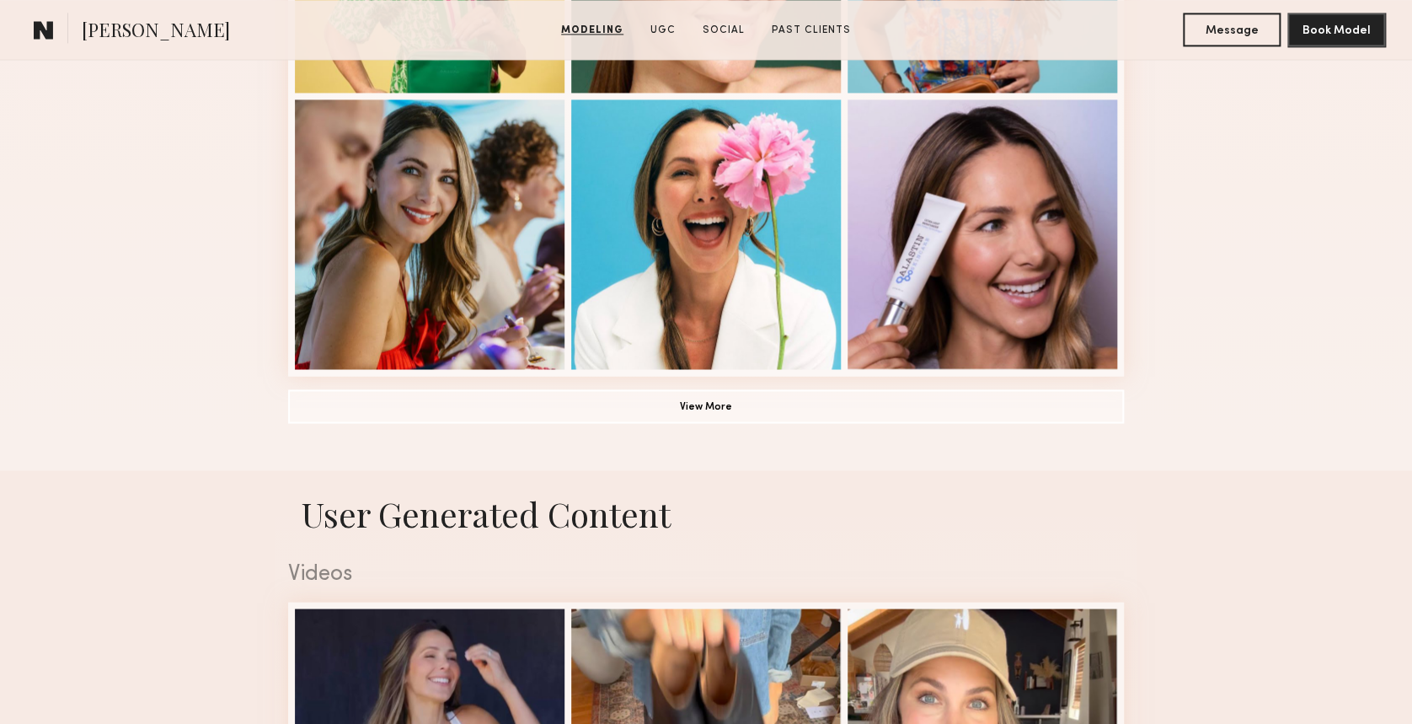
scroll to position [1235, 0]
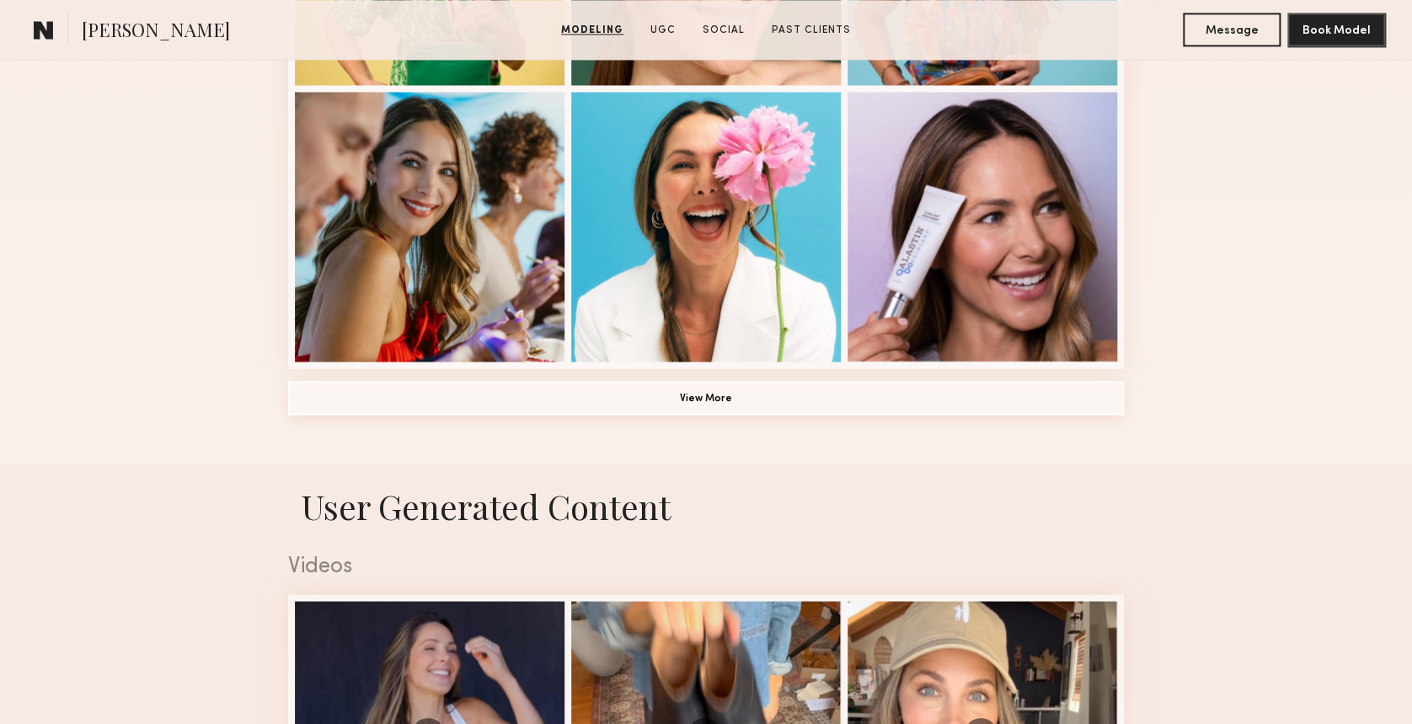
click at [699, 406] on button "View More" at bounding box center [706, 398] width 836 height 34
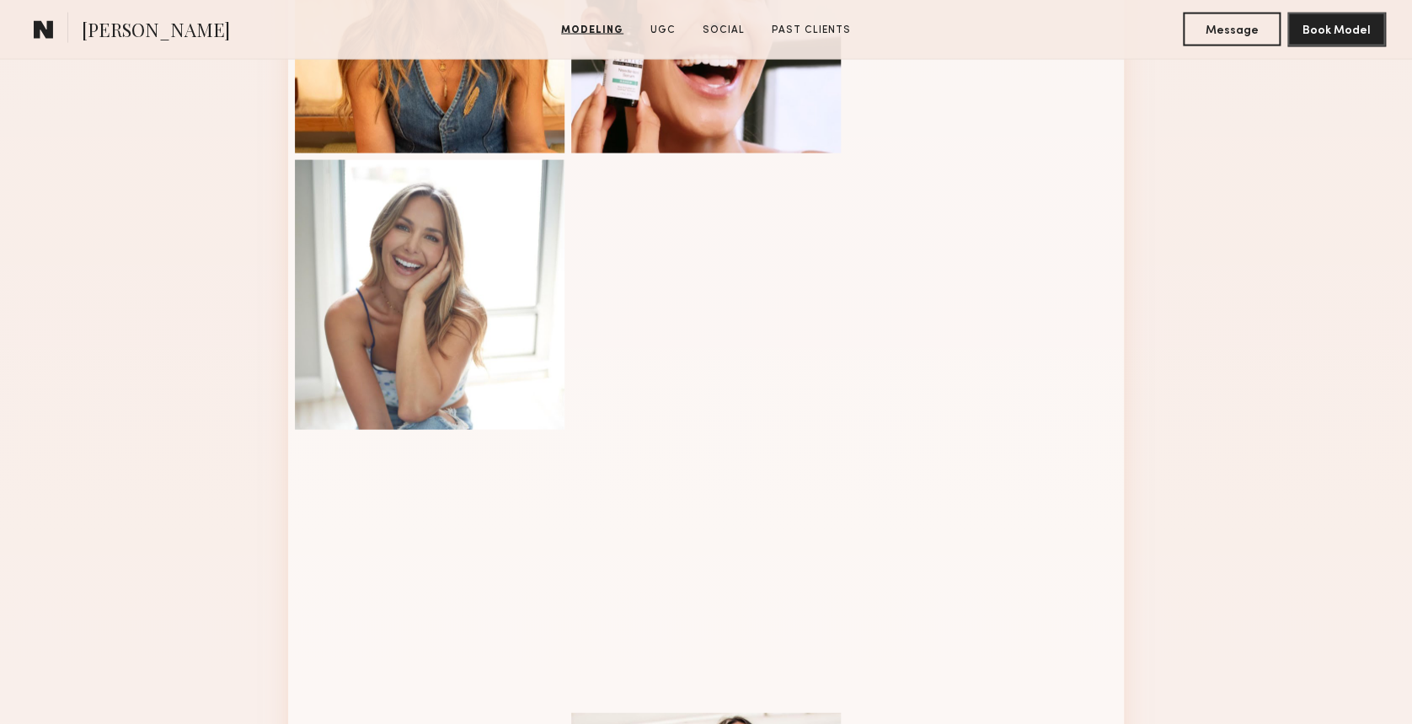
scroll to position [1686, 0]
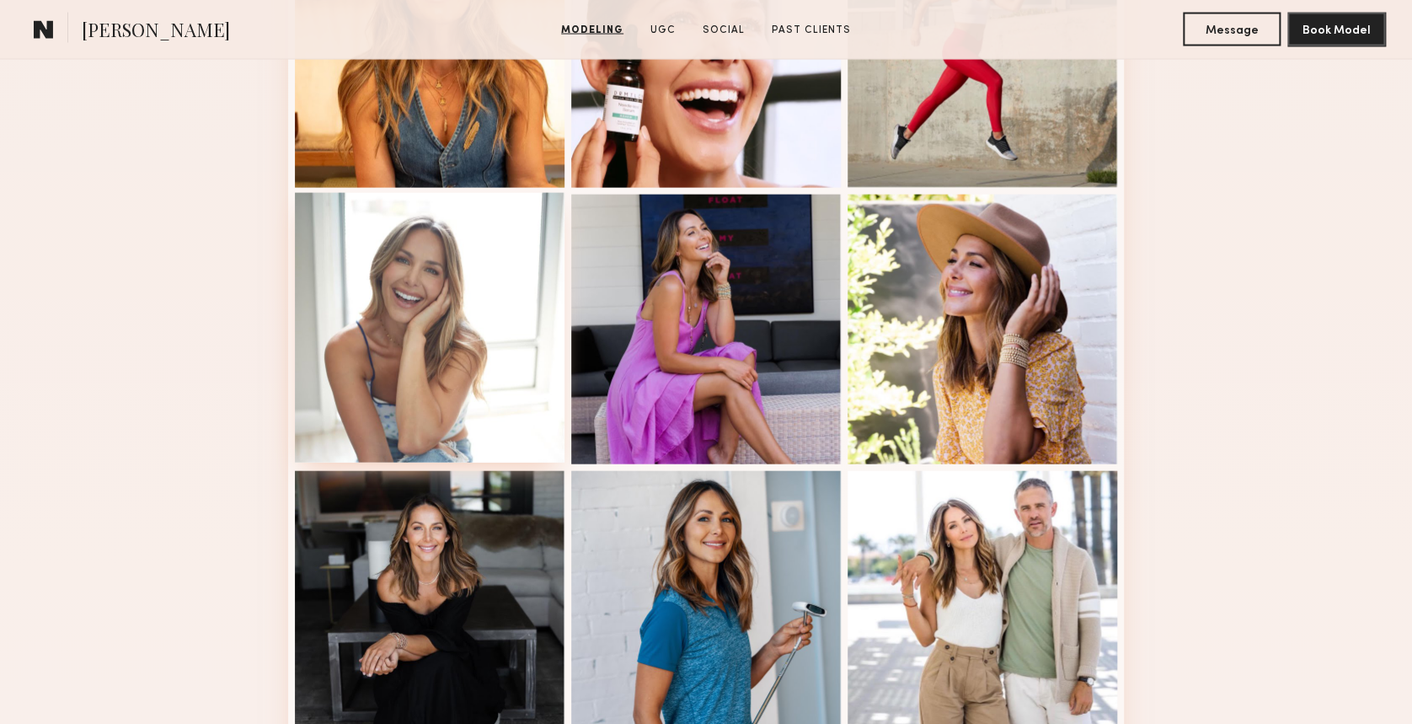
click at [420, 318] on div at bounding box center [430, 328] width 270 height 270
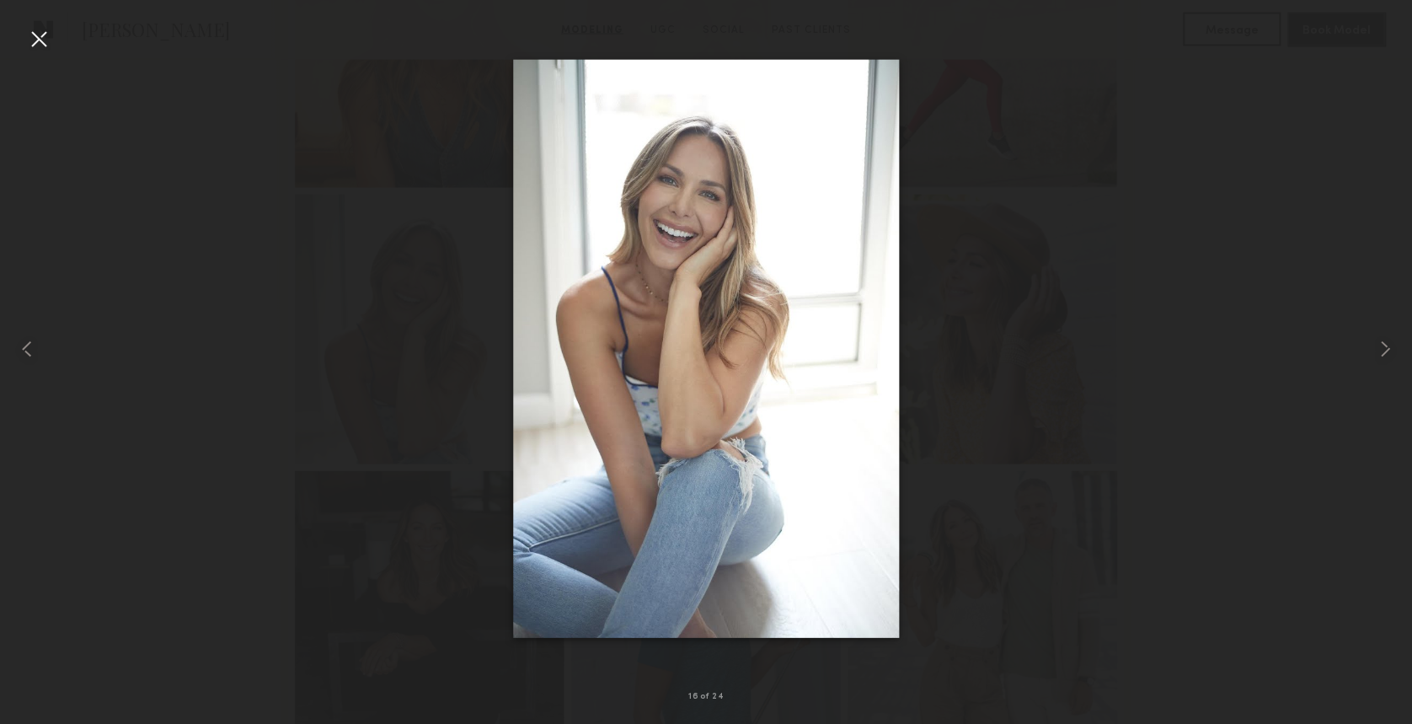
click at [31, 40] on div at bounding box center [38, 38] width 27 height 27
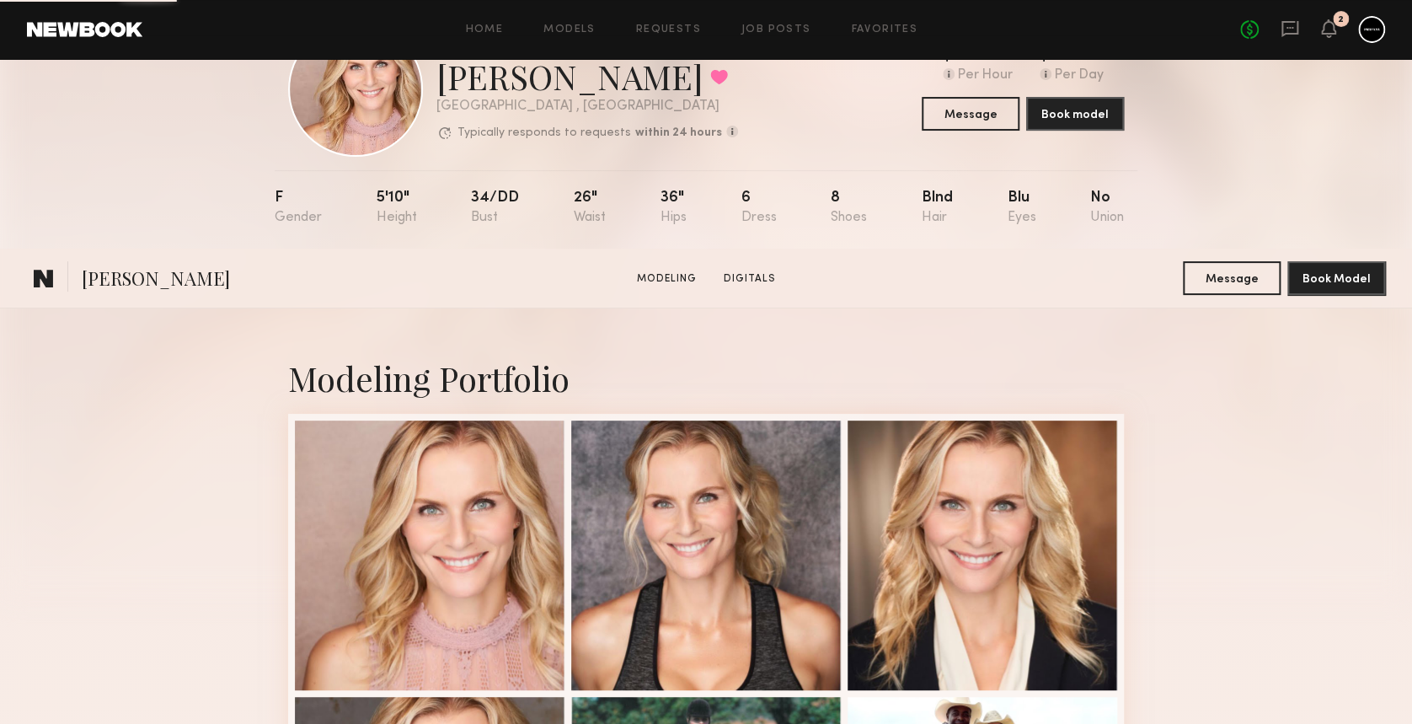
scroll to position [449, 0]
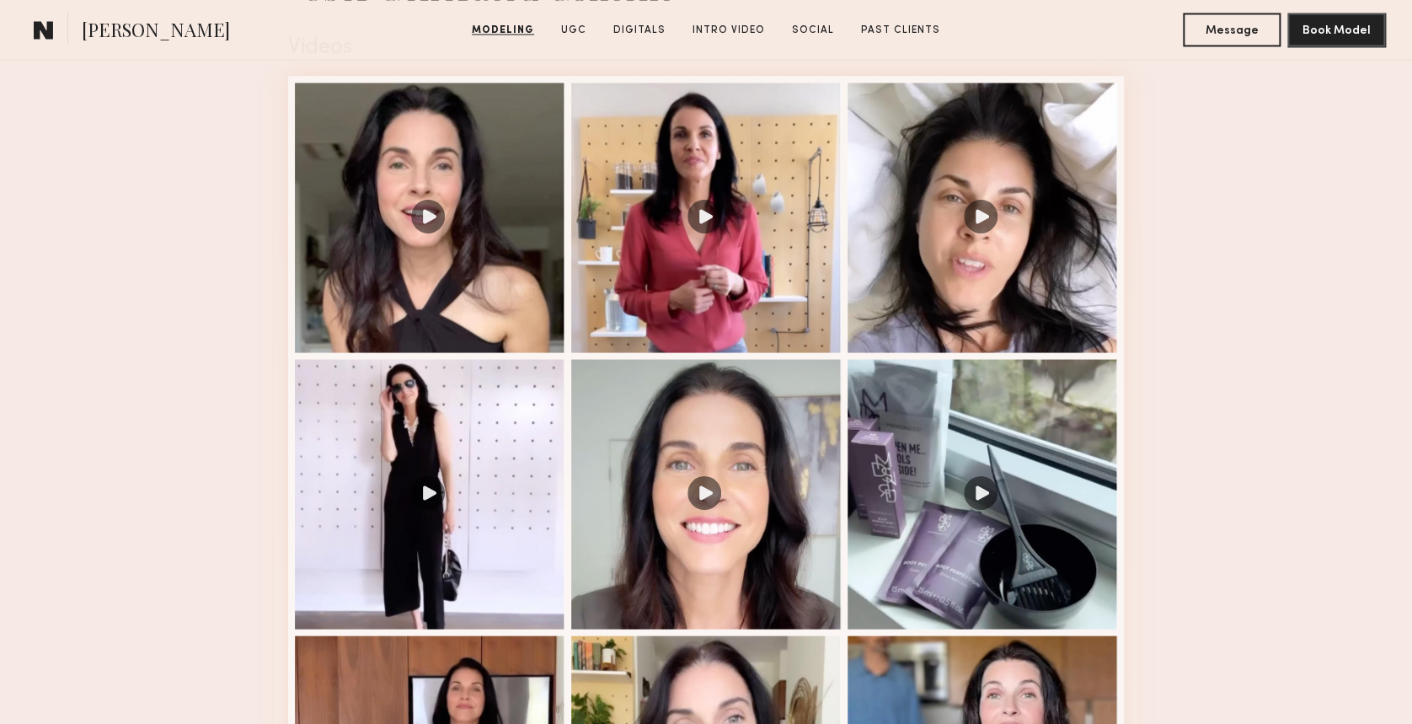
scroll to position [1460, 0]
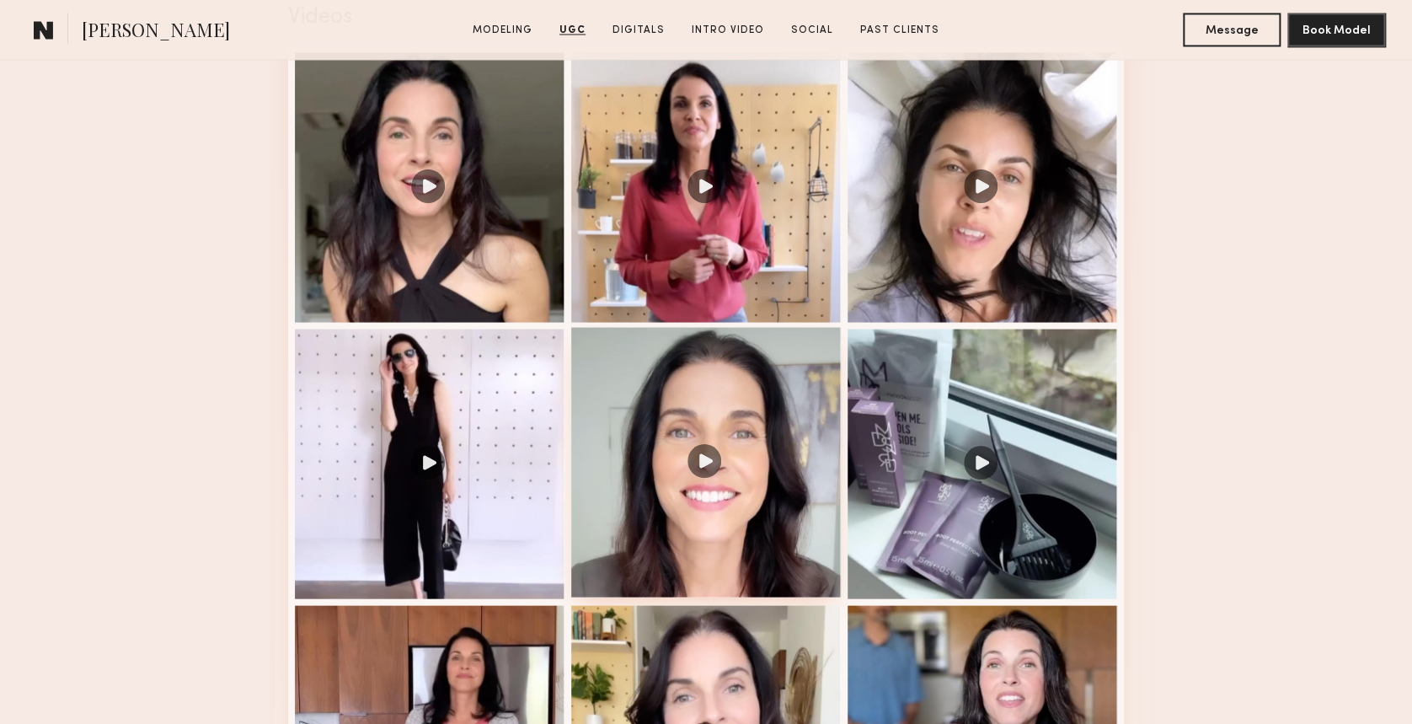
click at [717, 410] on div at bounding box center [706, 462] width 270 height 270
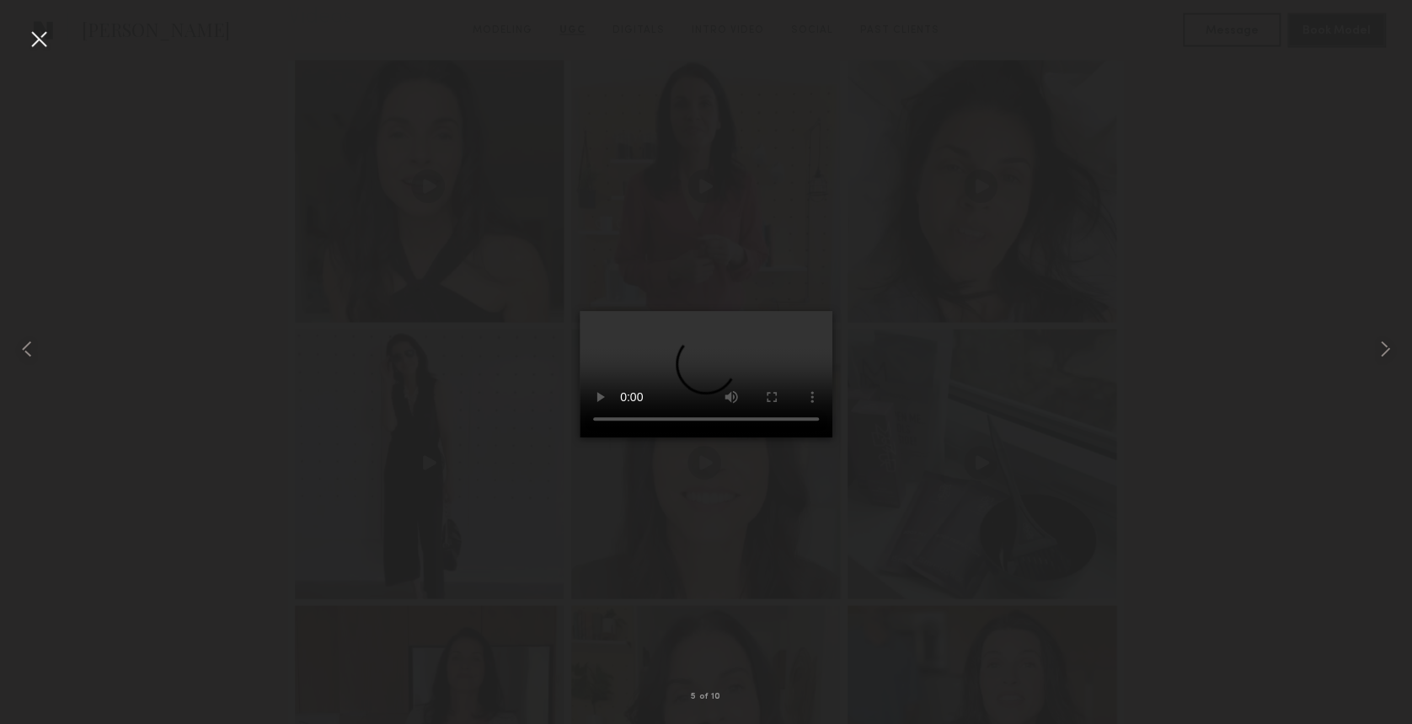
click at [38, 40] on div at bounding box center [38, 38] width 27 height 27
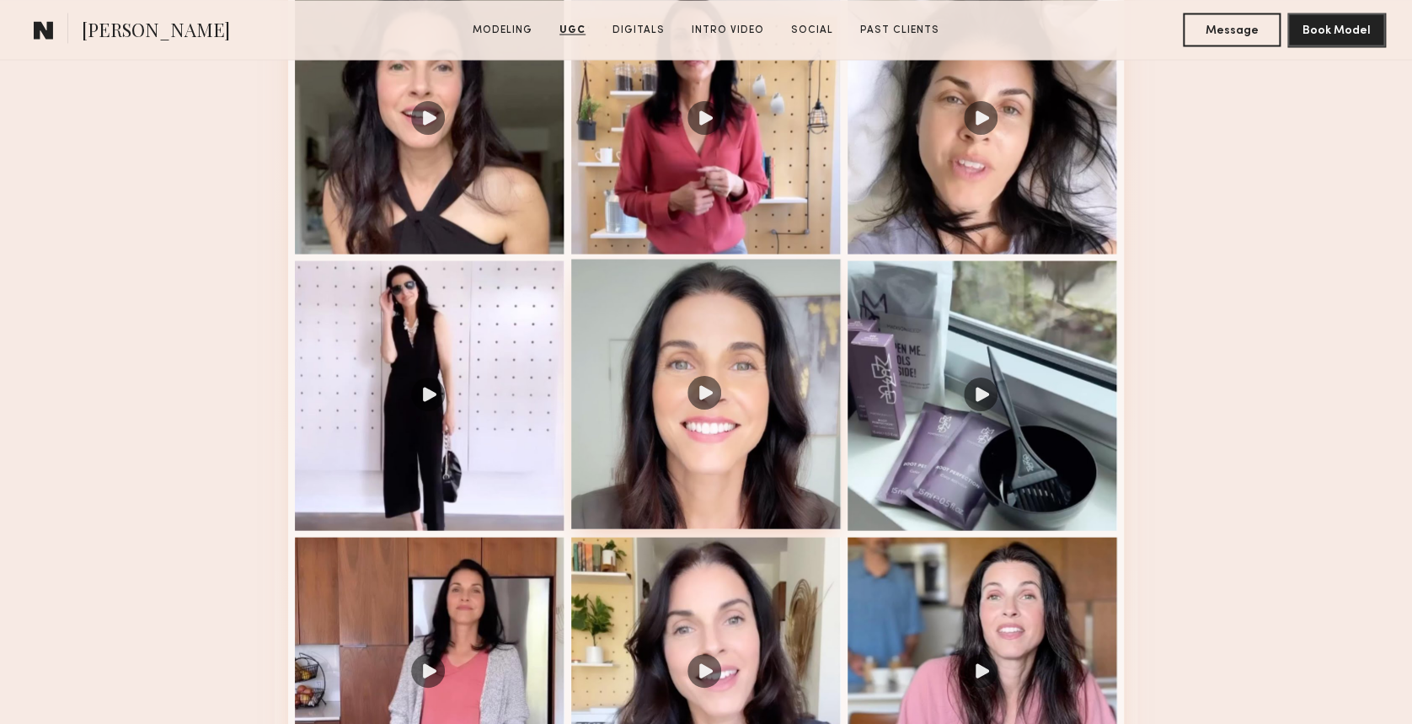
scroll to position [1573, 0]
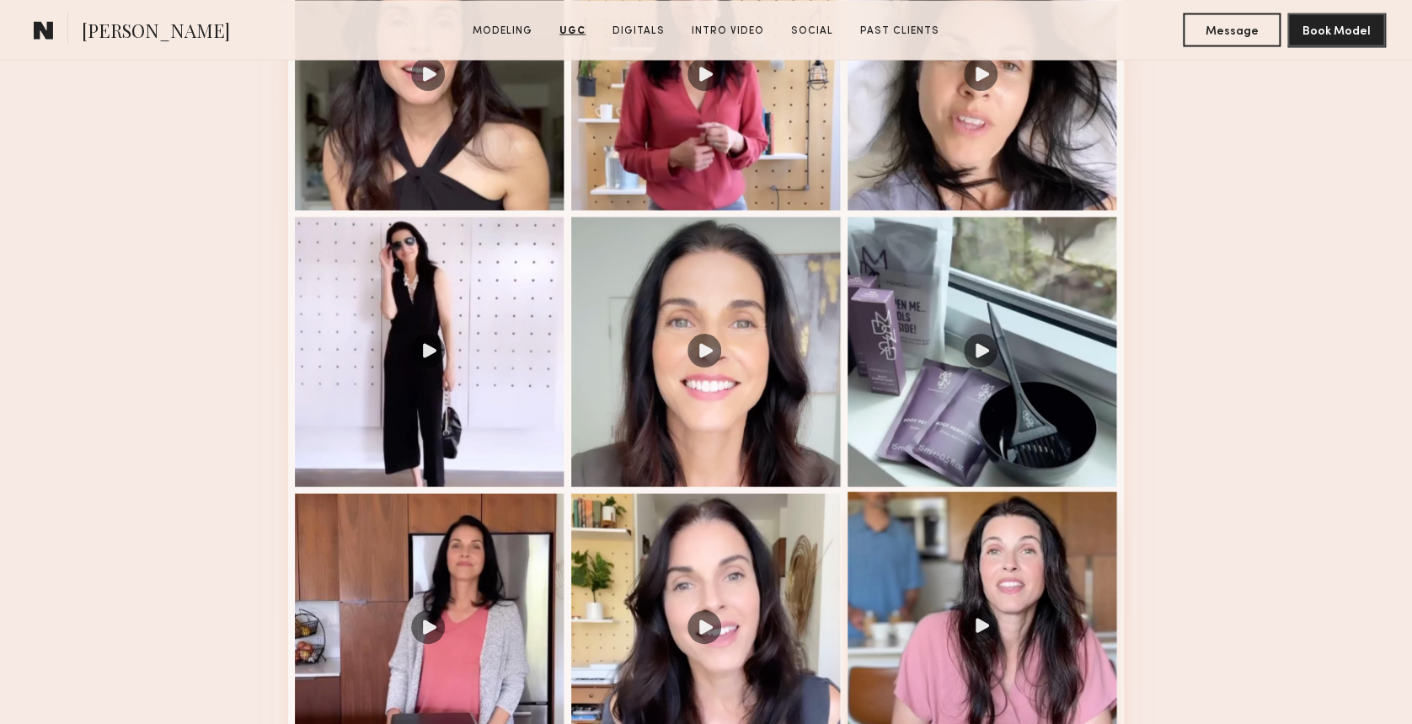
click at [943, 573] on div at bounding box center [983, 626] width 270 height 270
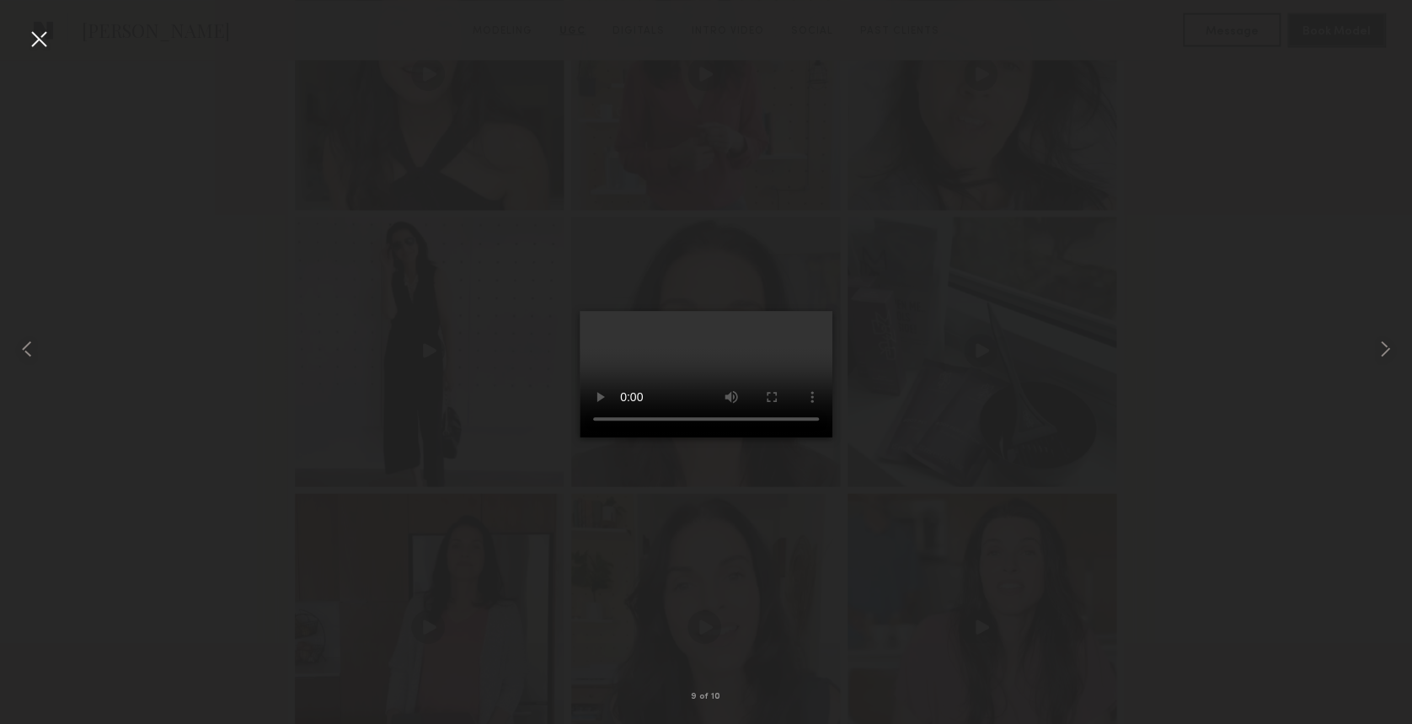
click at [35, 40] on div at bounding box center [38, 38] width 27 height 27
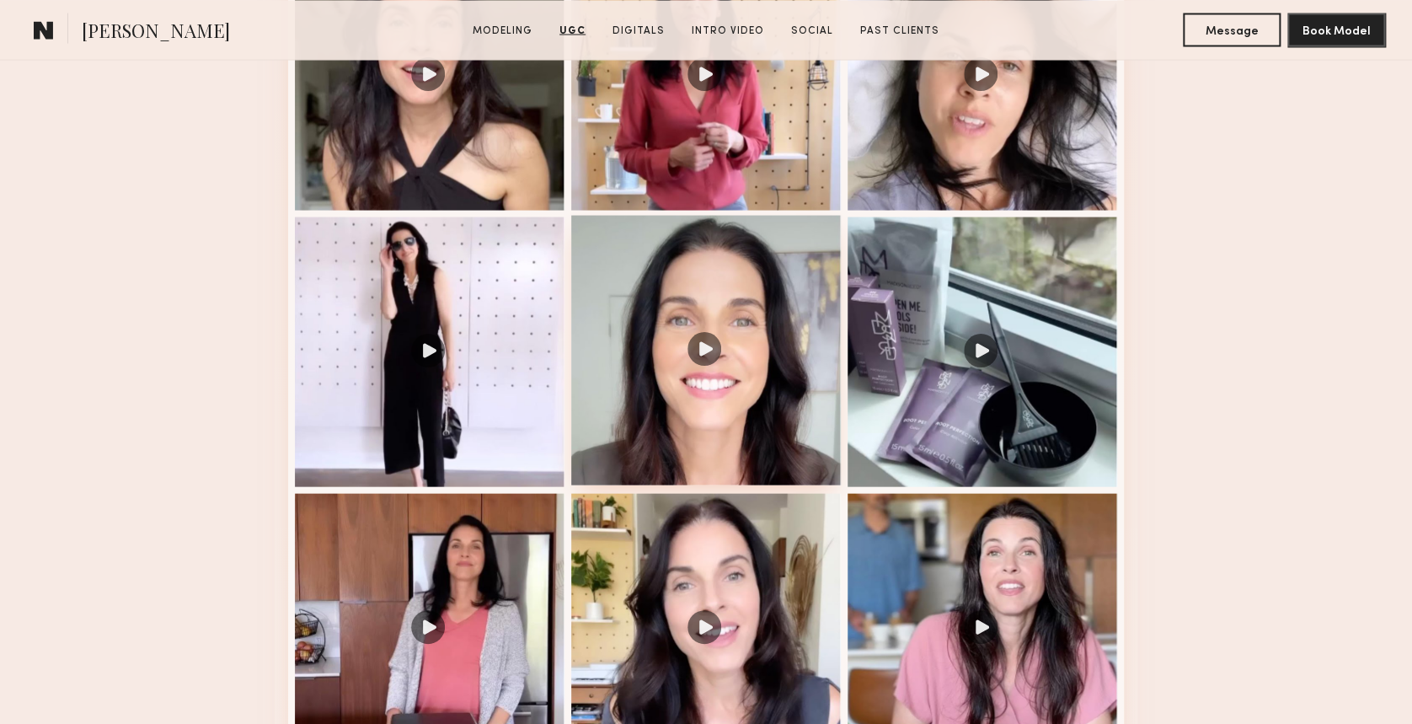
click at [680, 253] on div at bounding box center [706, 350] width 270 height 270
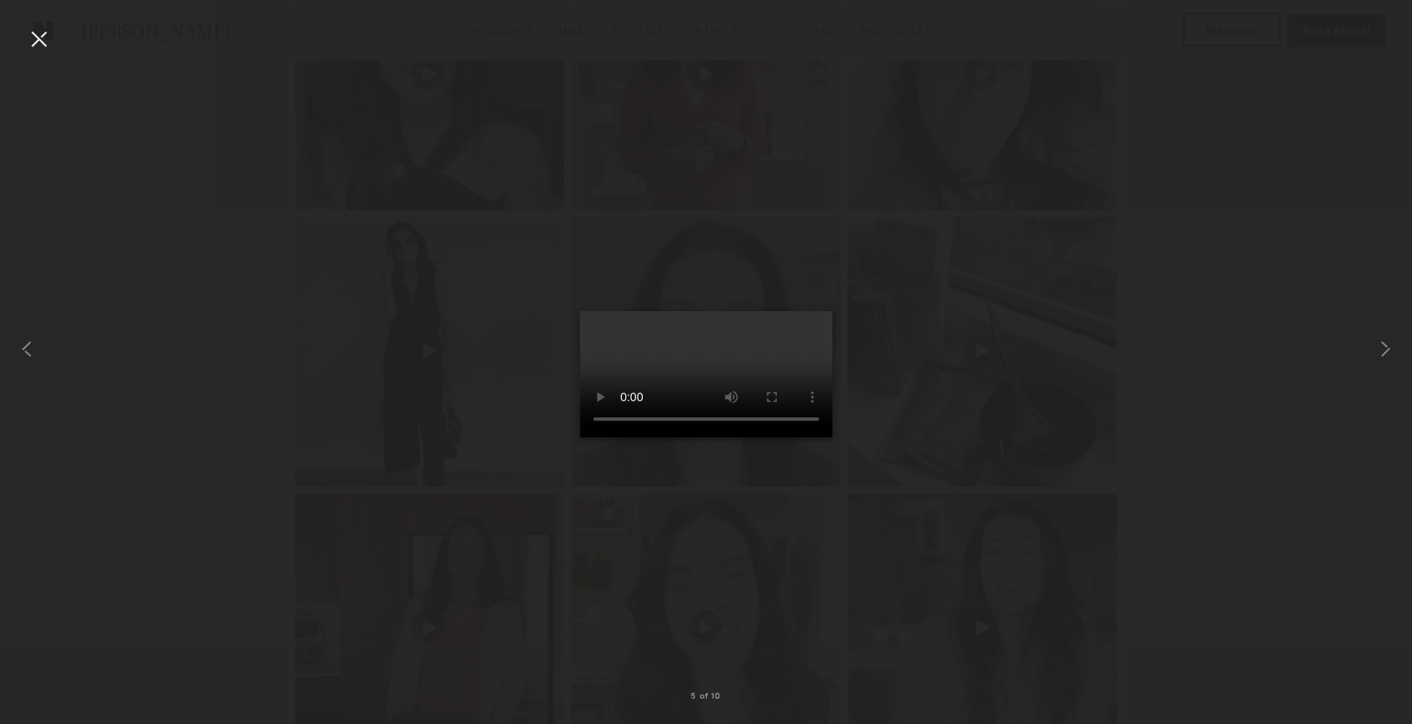
click at [44, 35] on div at bounding box center [38, 38] width 27 height 27
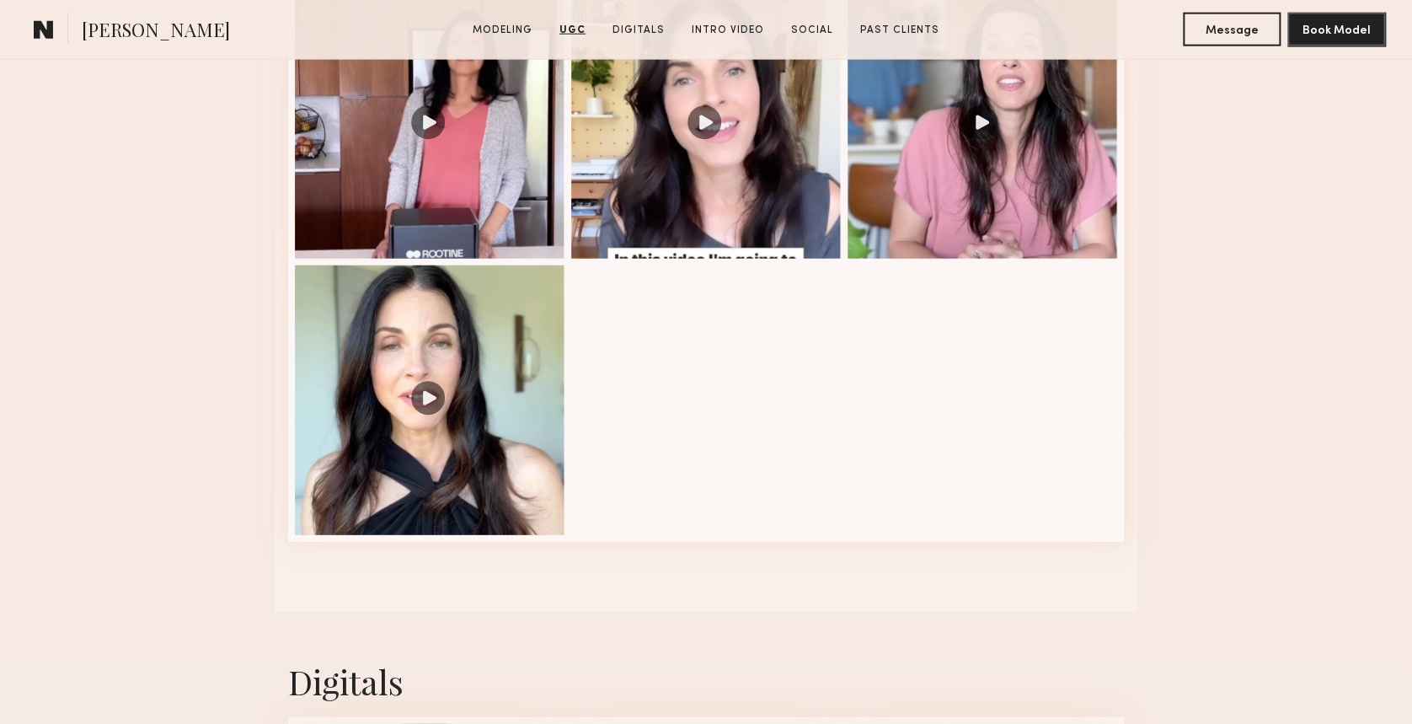
scroll to position [2135, 0]
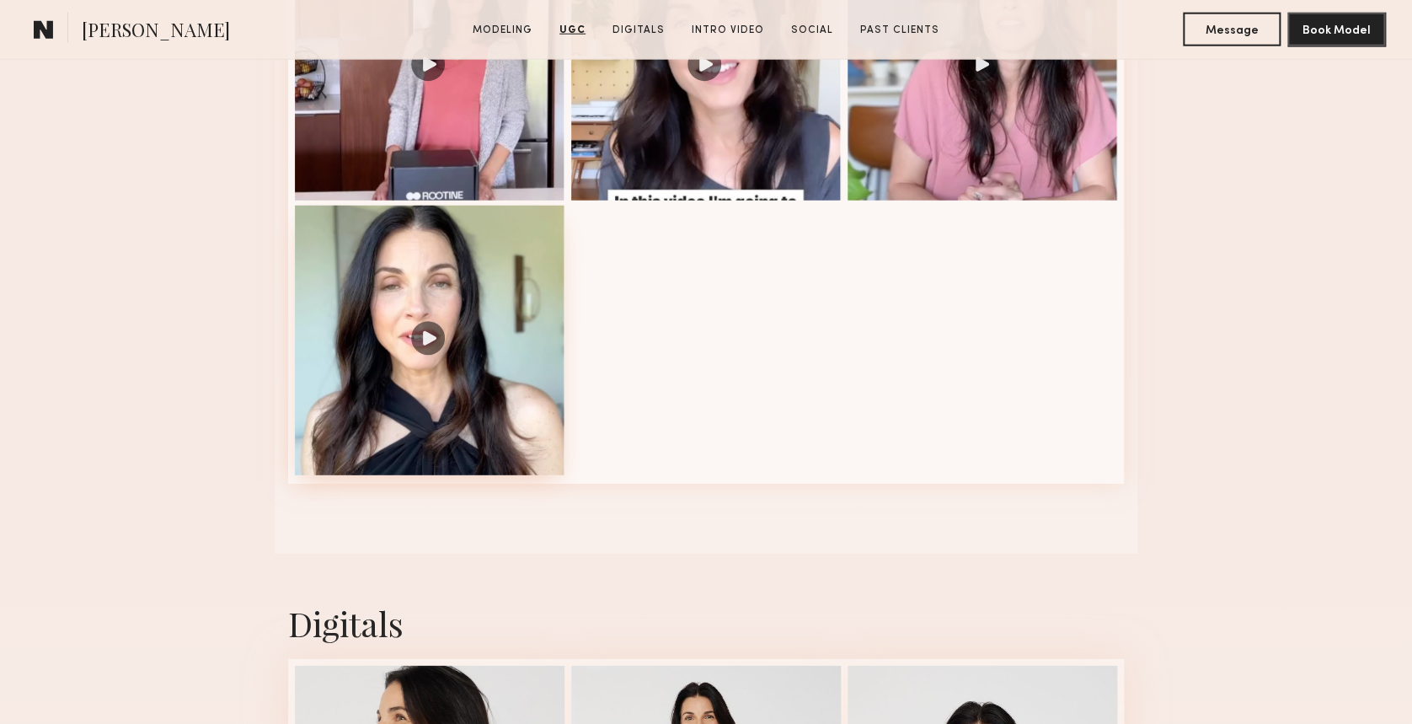
click at [388, 371] on div at bounding box center [430, 341] width 270 height 270
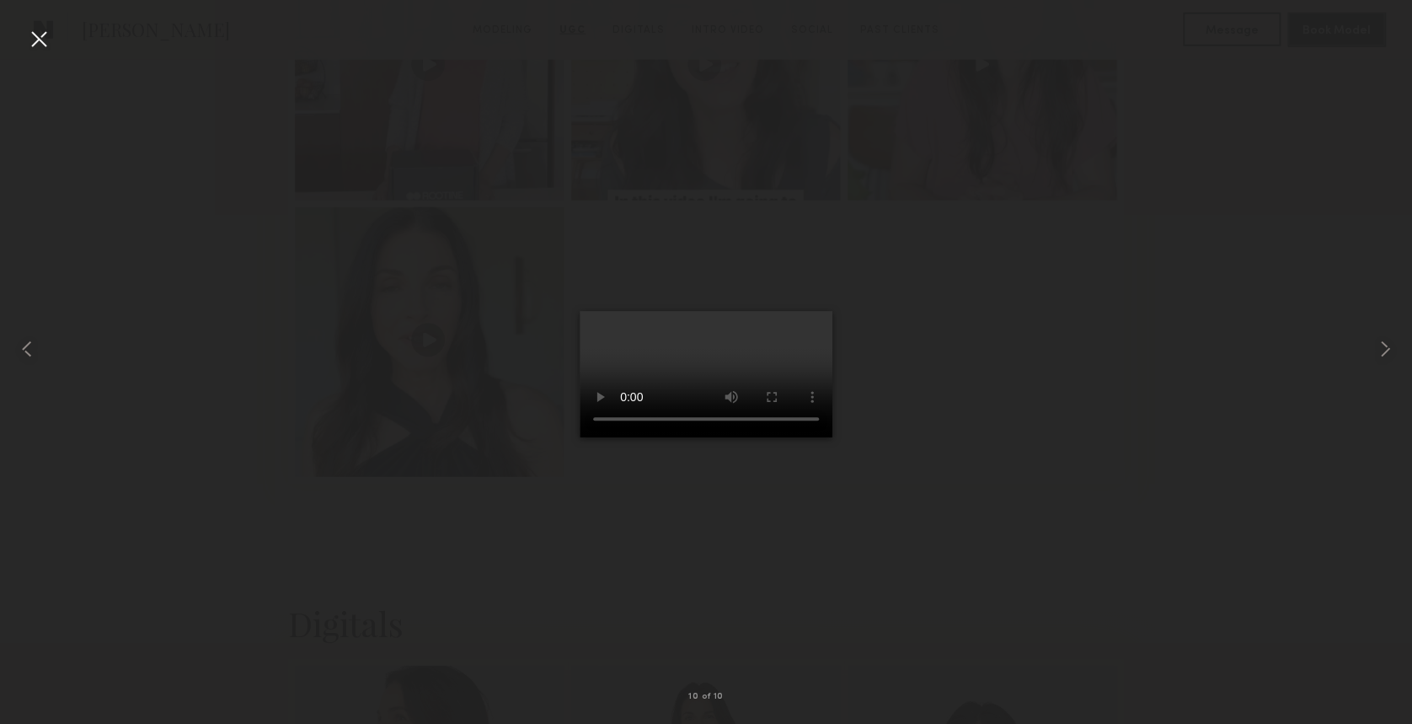
click at [45, 40] on div at bounding box center [38, 38] width 27 height 27
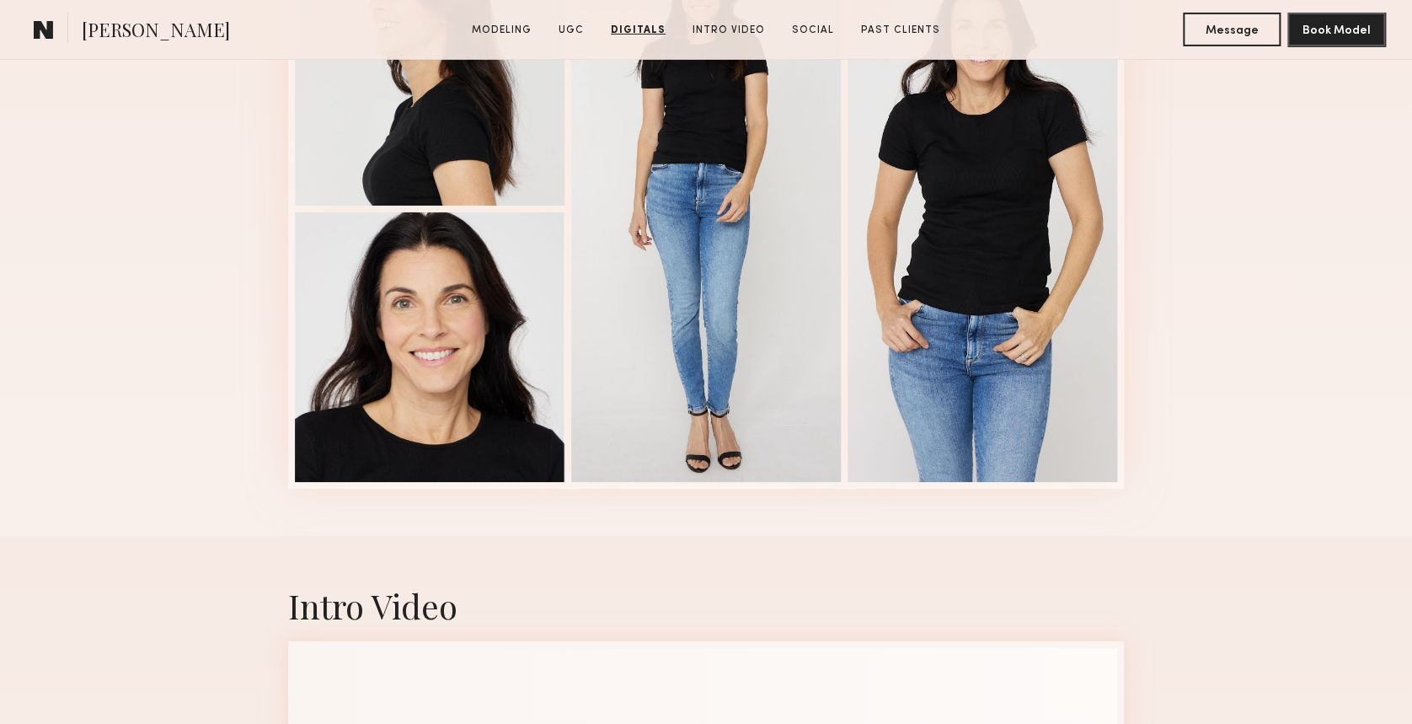
scroll to position [2921, 0]
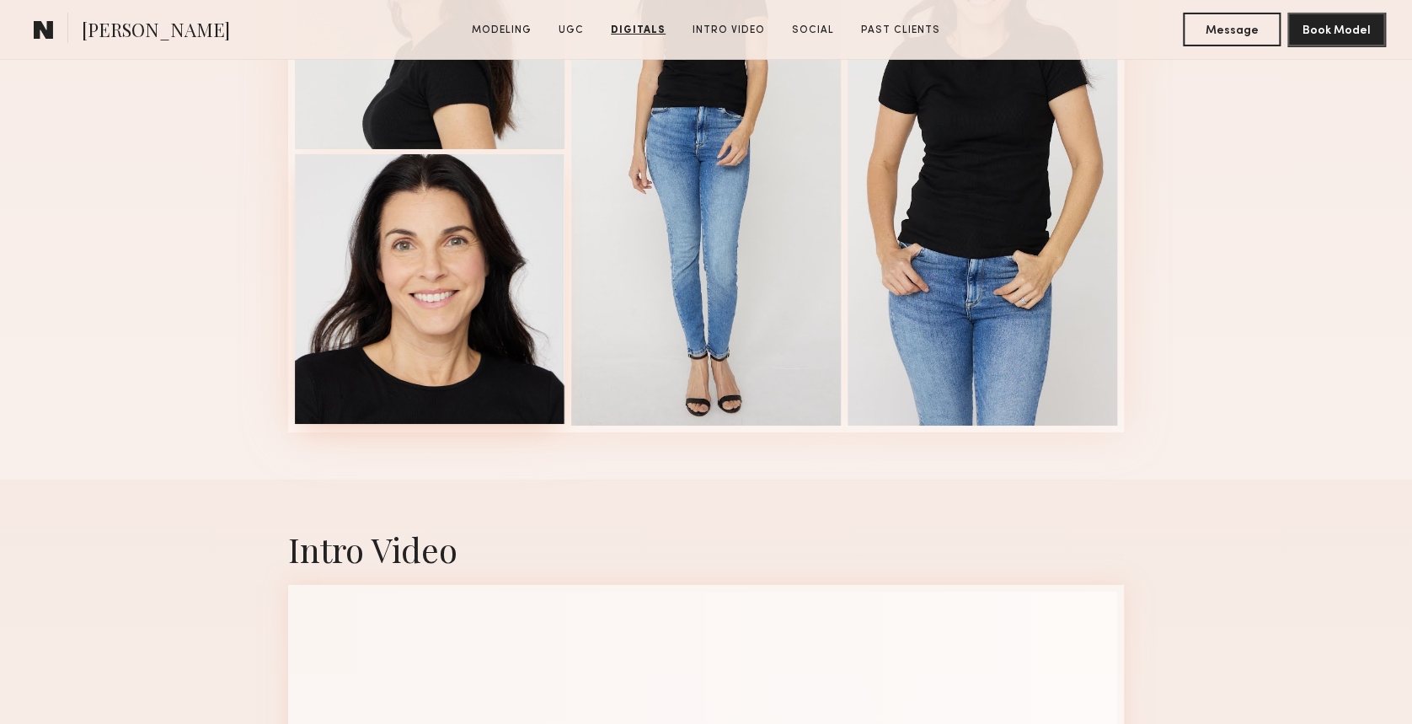
click at [388, 265] on div at bounding box center [430, 289] width 270 height 270
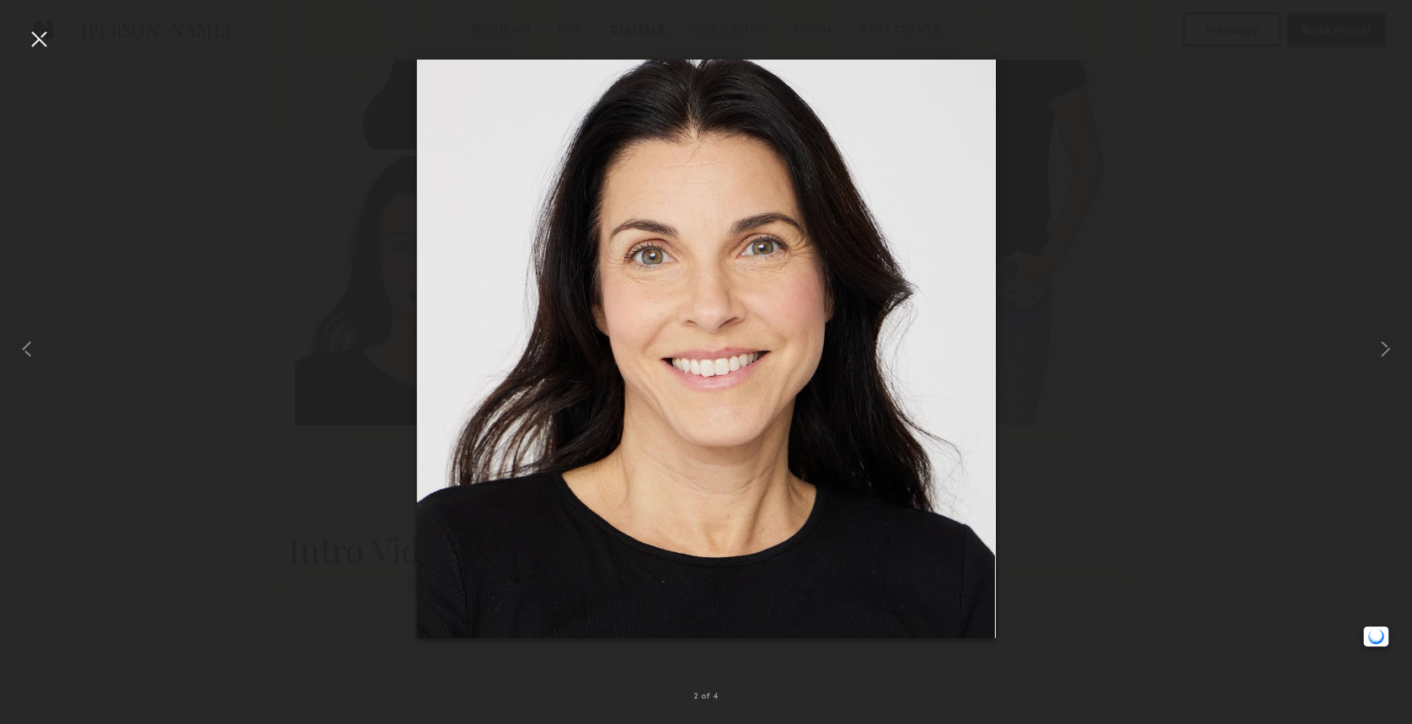
drag, startPoint x: 36, startPoint y: 35, endPoint x: 96, endPoint y: 84, distance: 77.8
click at [35, 34] on div at bounding box center [38, 38] width 27 height 27
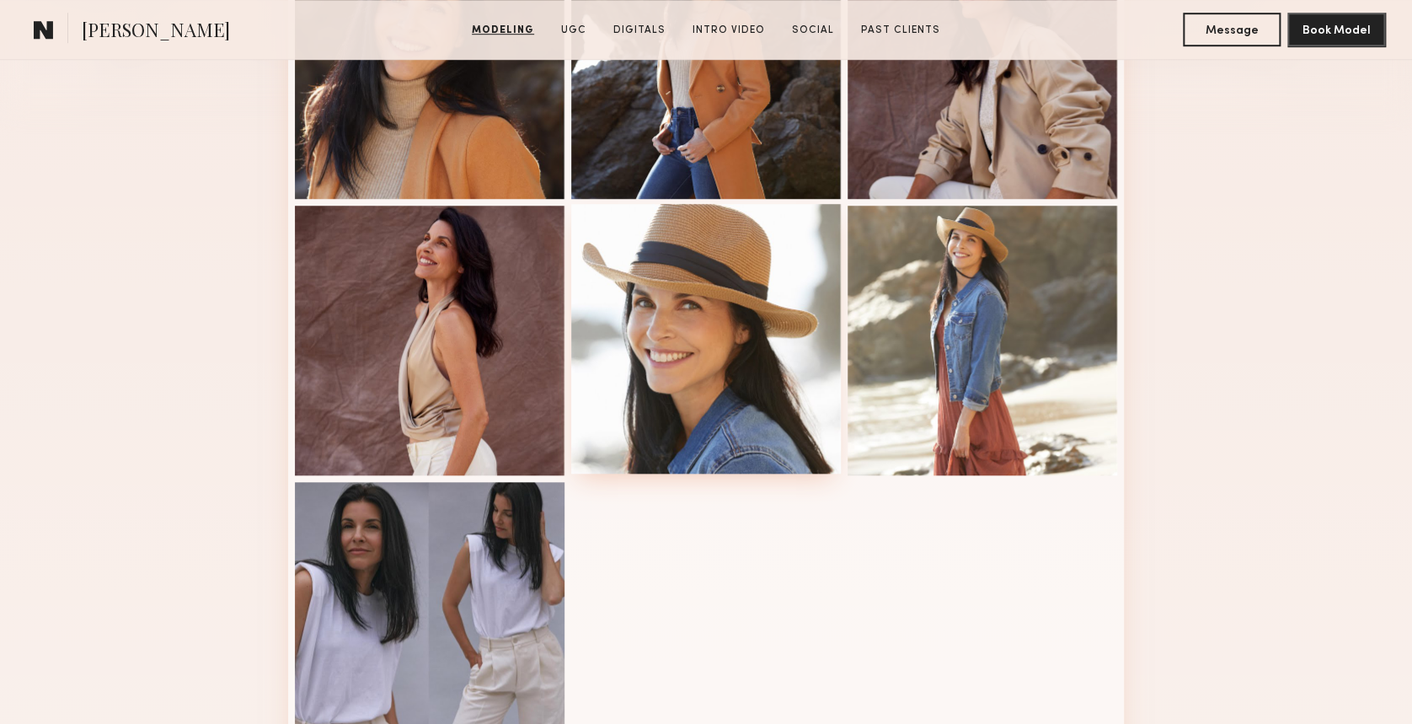
scroll to position [457, 0]
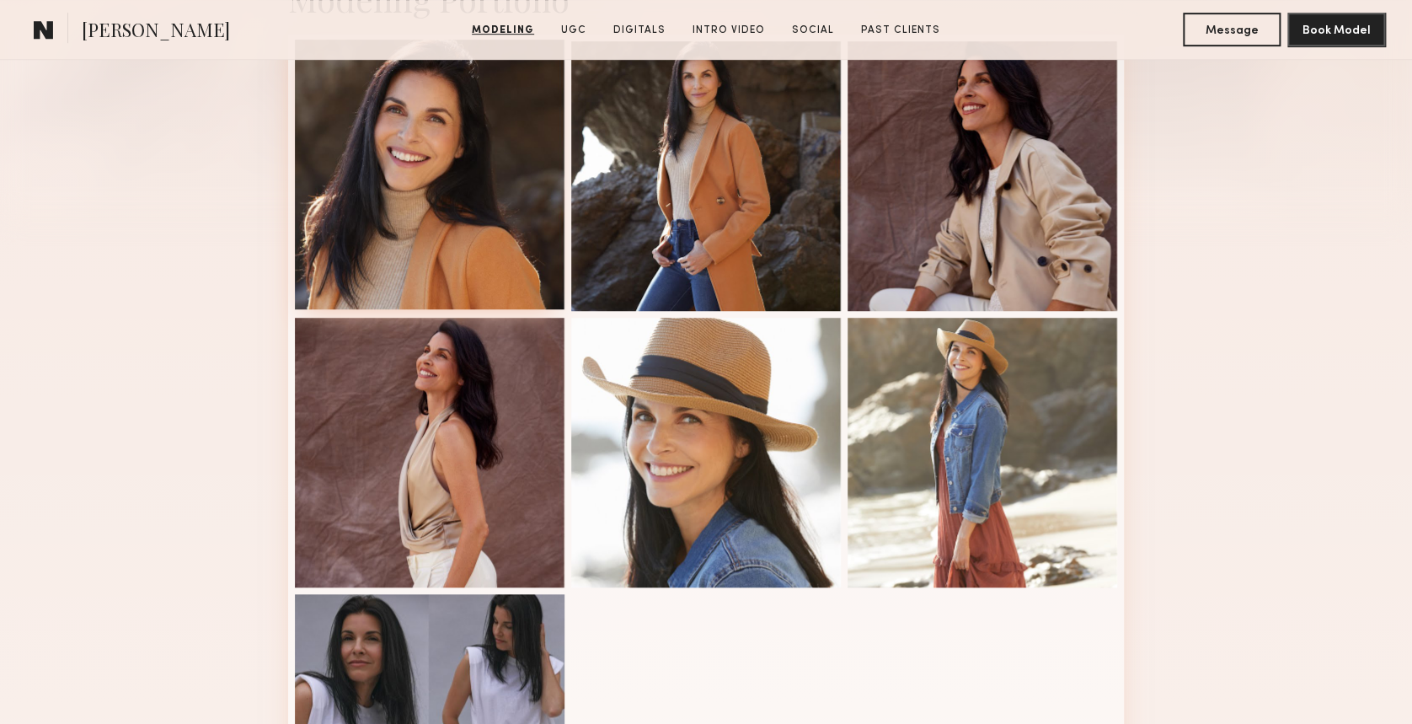
click at [384, 147] on div at bounding box center [430, 175] width 270 height 270
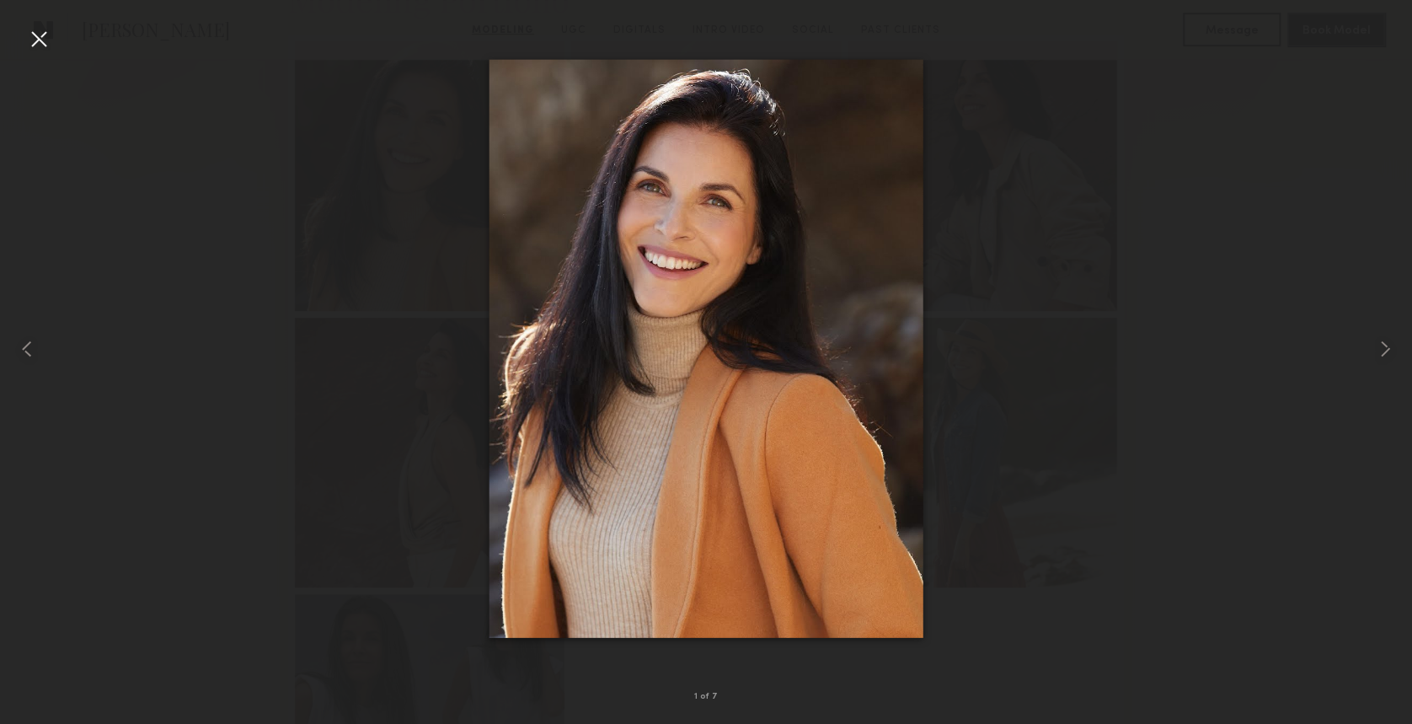
click at [27, 27] on div at bounding box center [38, 38] width 27 height 27
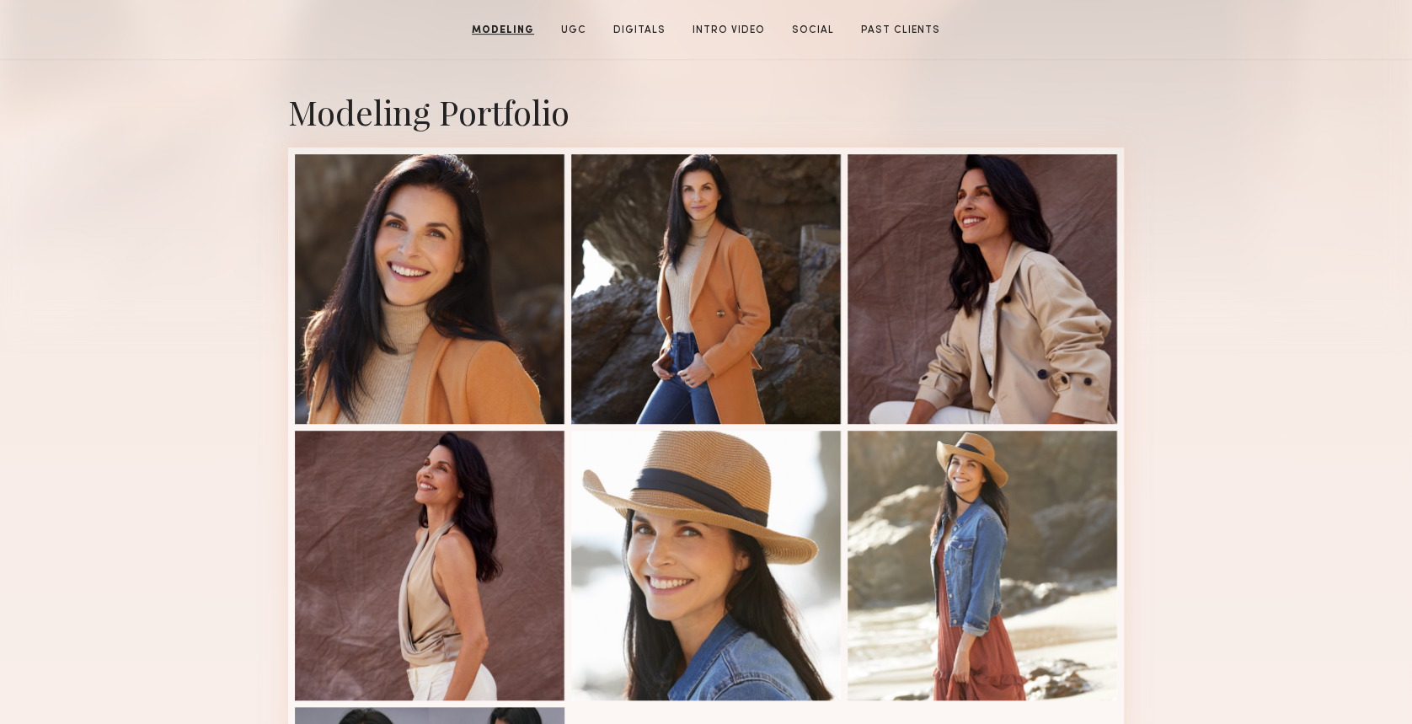
scroll to position [232, 0]
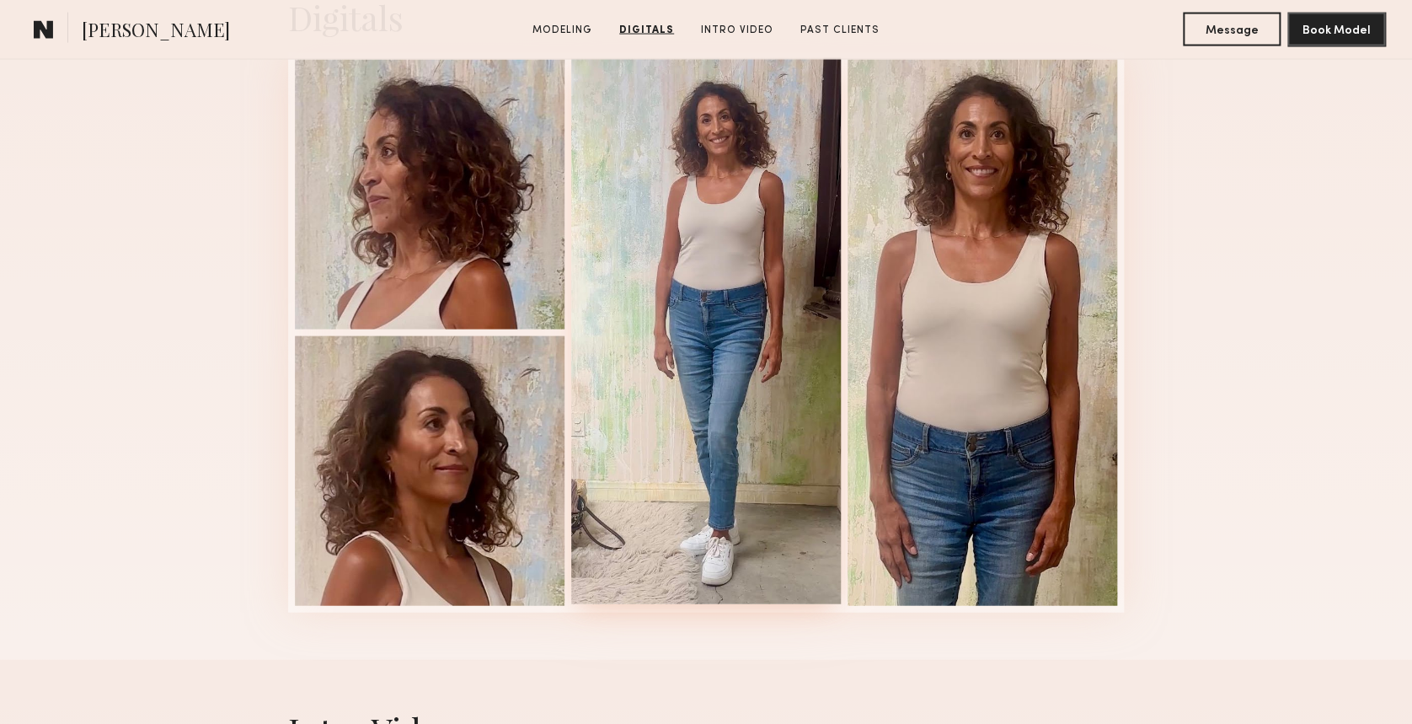
scroll to position [1573, 0]
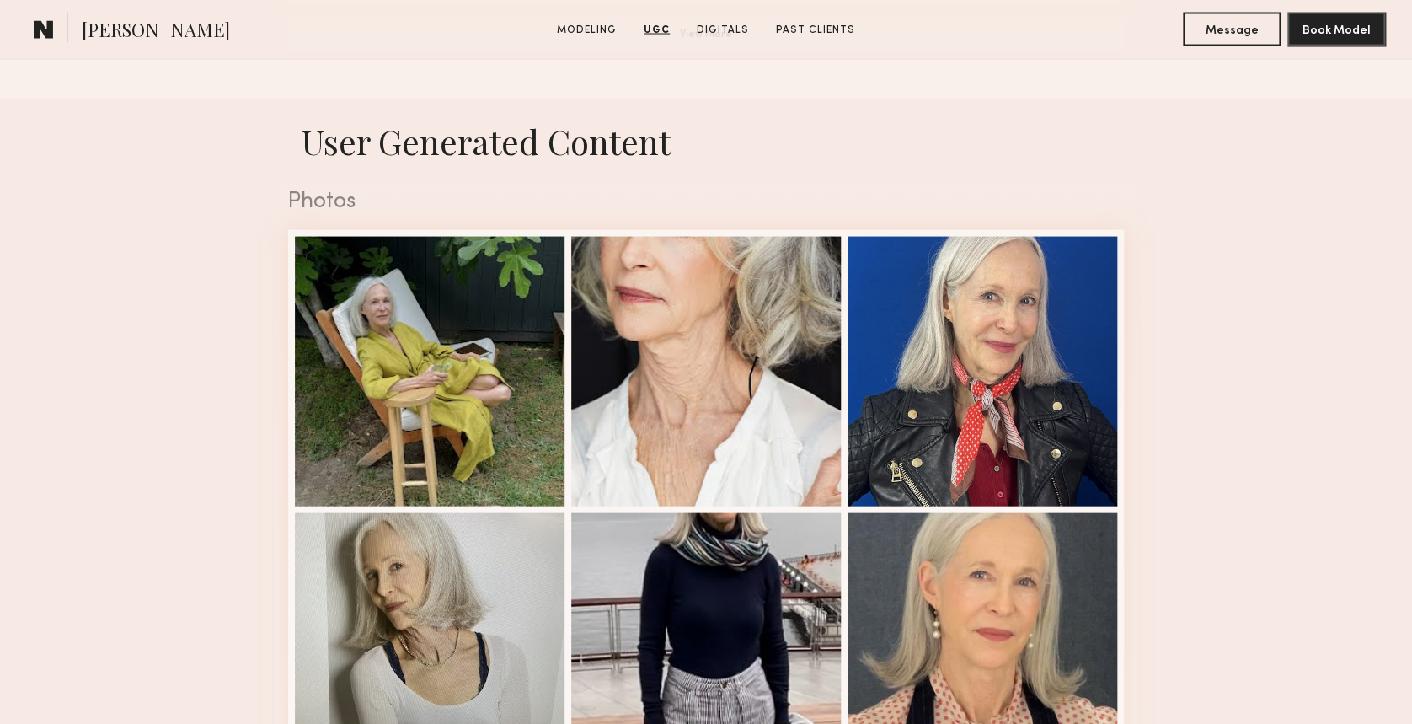
scroll to position [1559, 0]
